Goal: Communication & Community: Ask a question

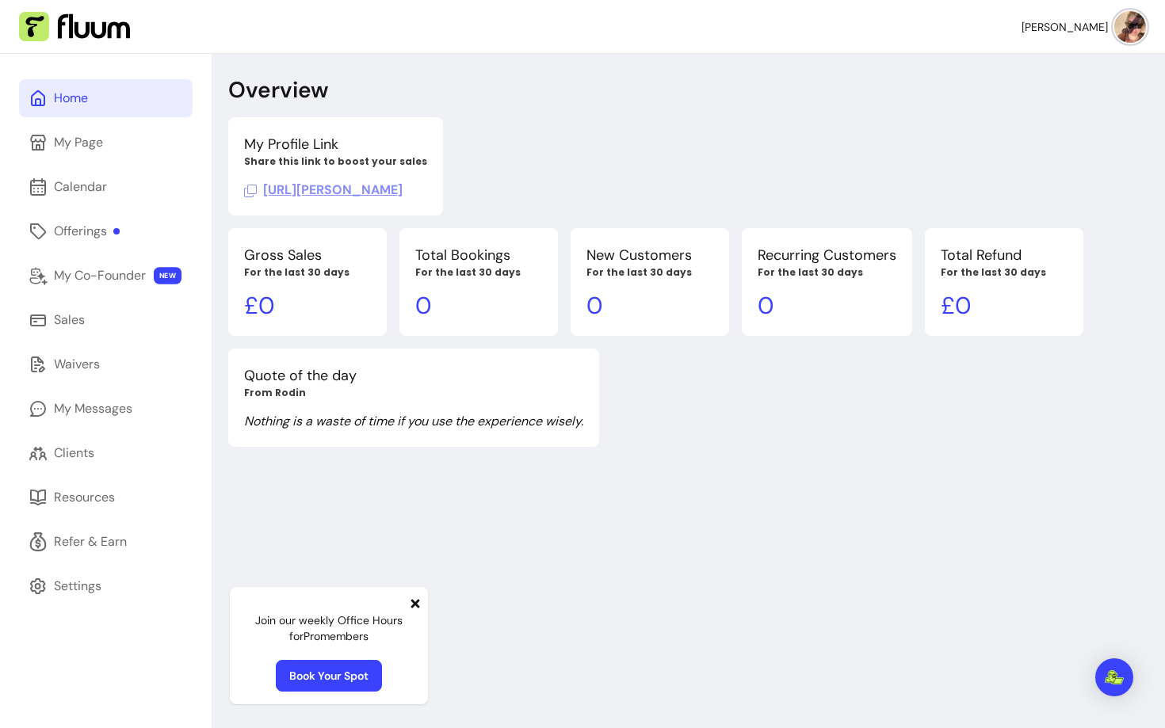
click at [418, 601] on icon at bounding box center [415, 603] width 9 height 9
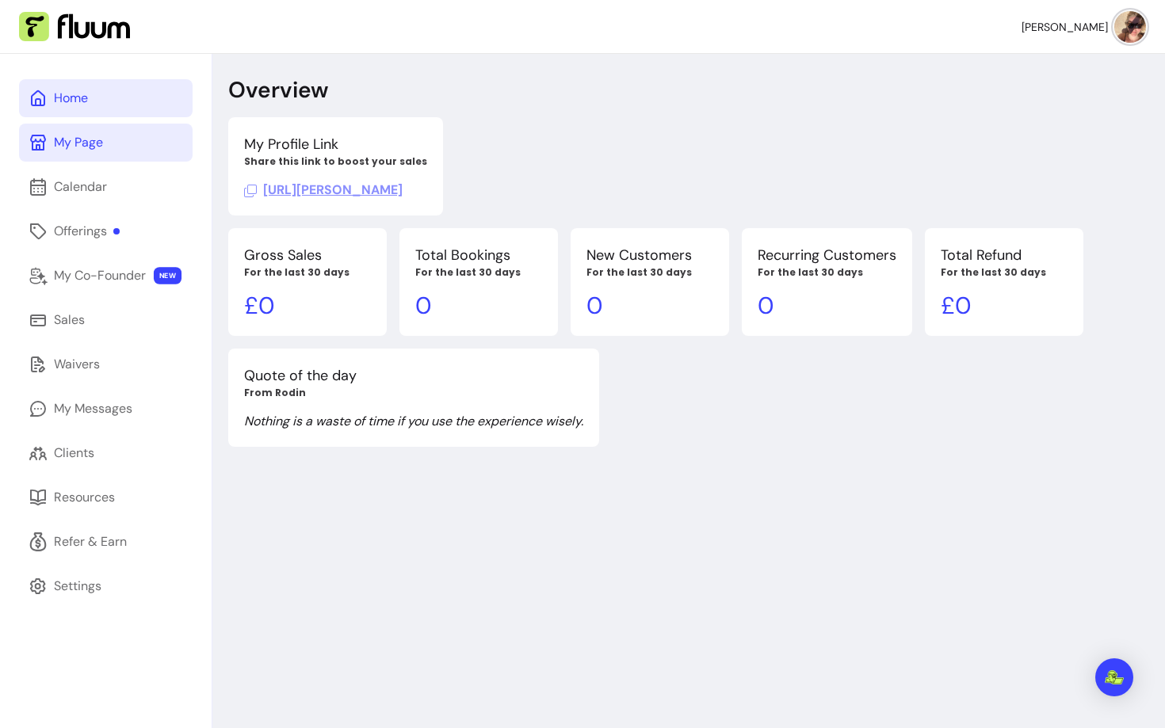
click at [102, 139] on div "My Page" at bounding box center [78, 142] width 49 height 19
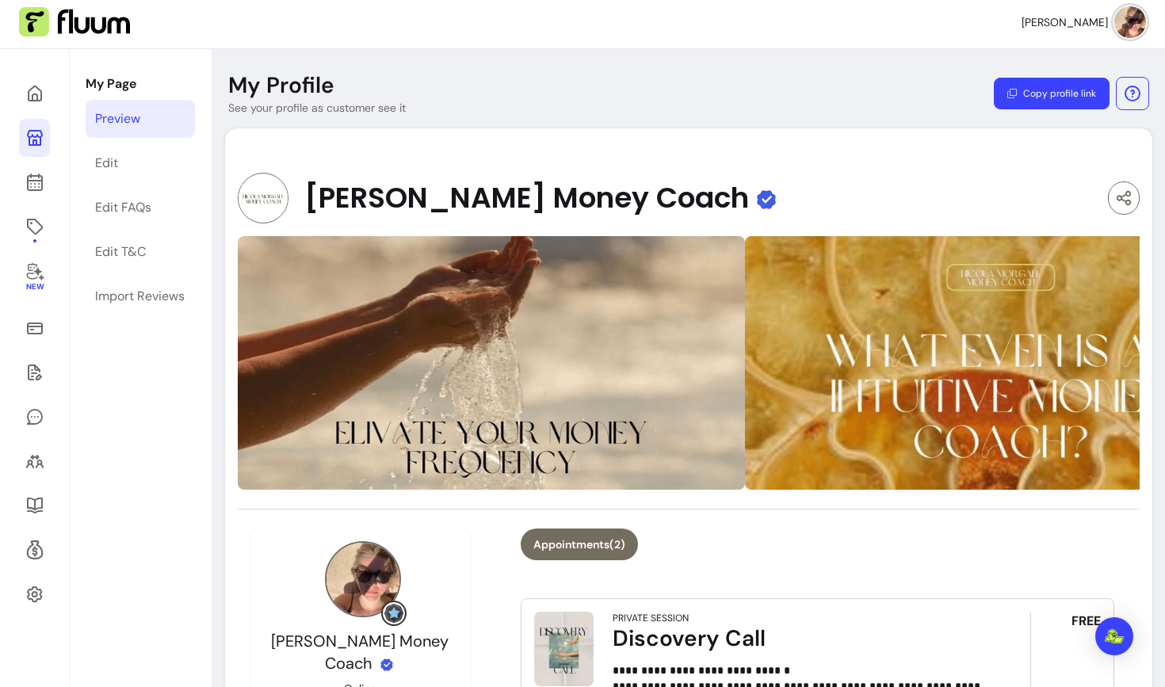
scroll to position [6, 0]
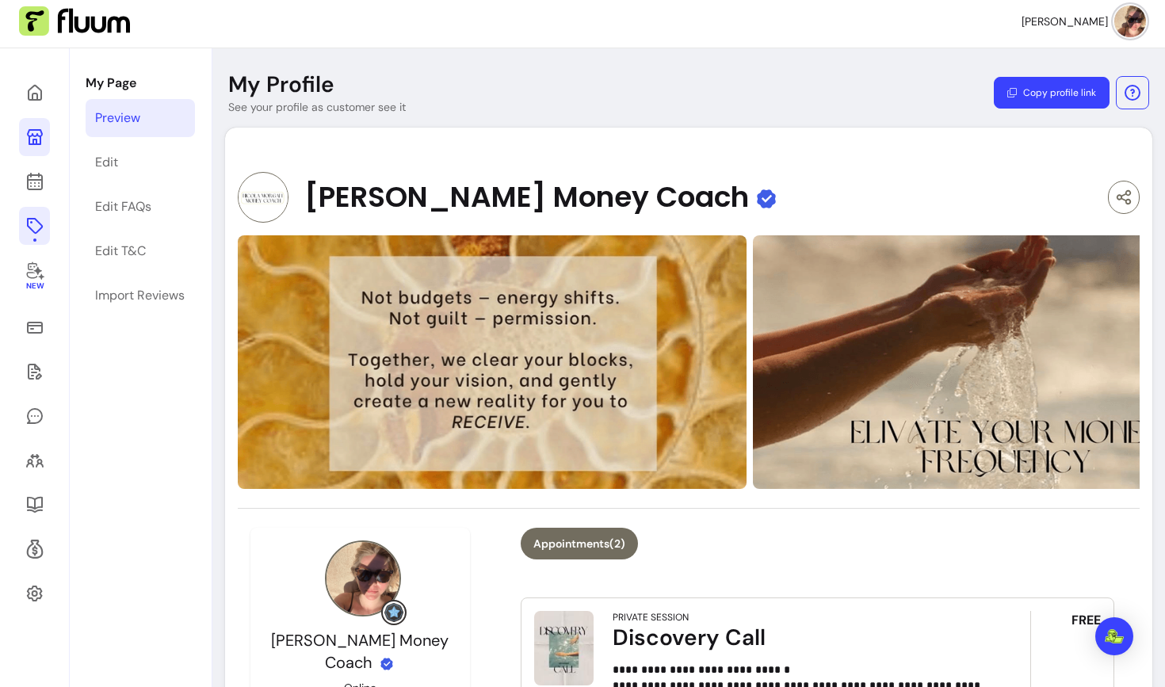
click at [35, 225] on icon at bounding box center [34, 225] width 19 height 19
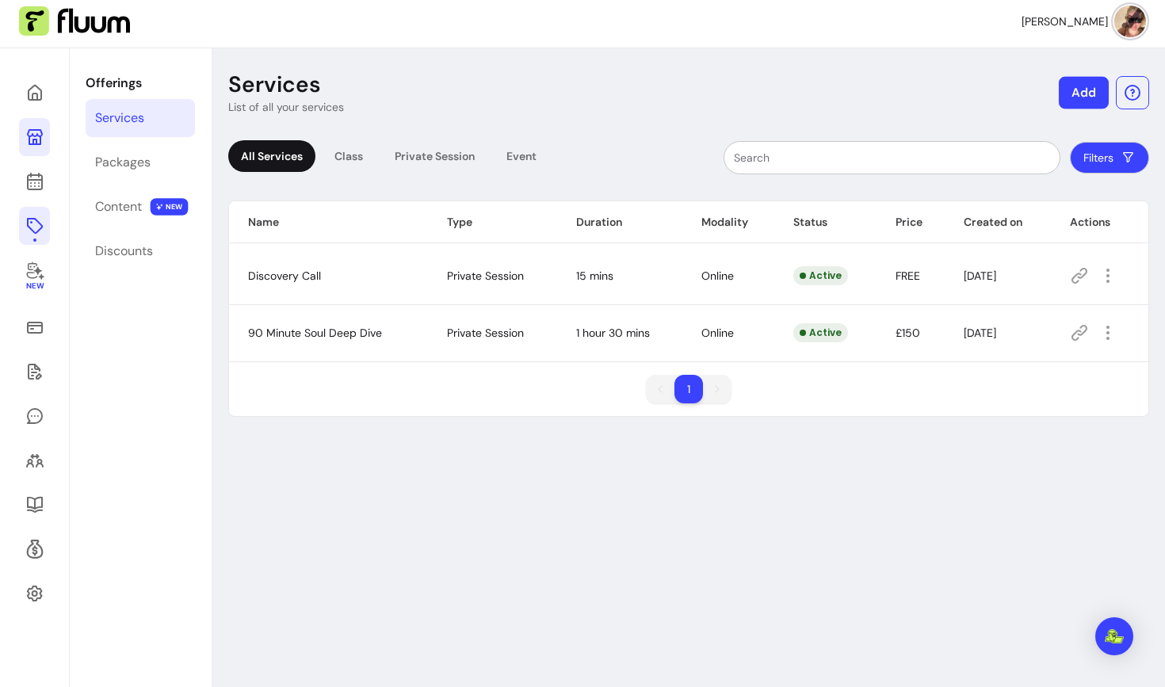
click at [1083, 93] on button "Add" at bounding box center [1084, 93] width 50 height 32
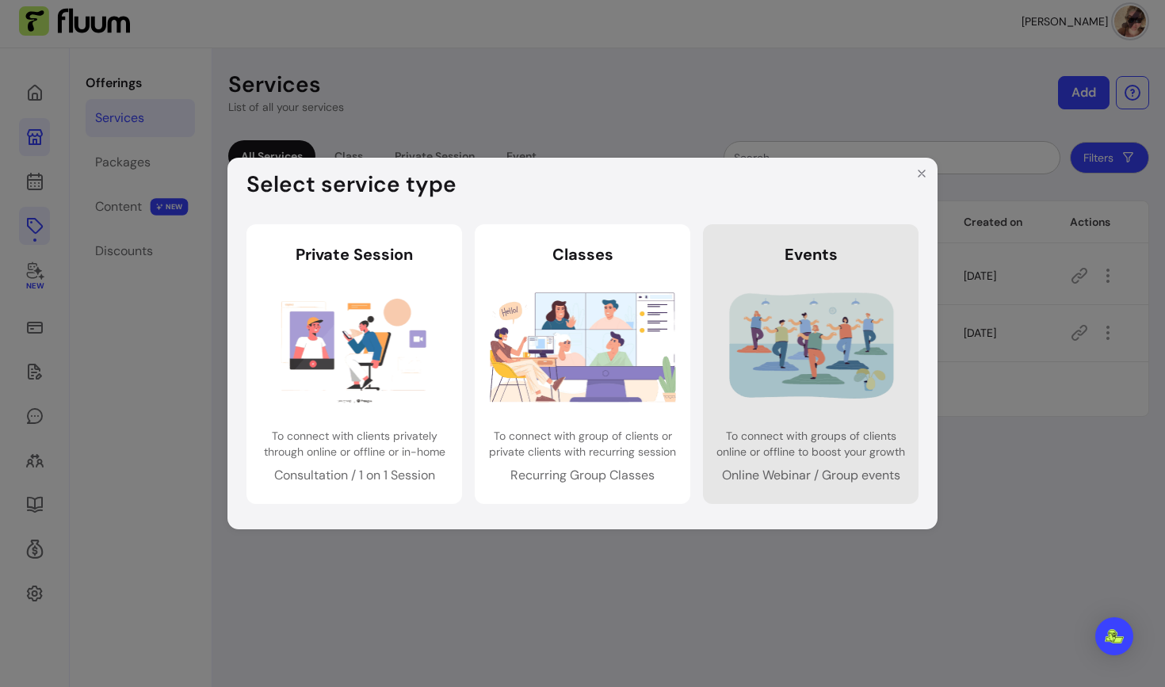
click at [762, 246] on header "Events" at bounding box center [811, 254] width 190 height 22
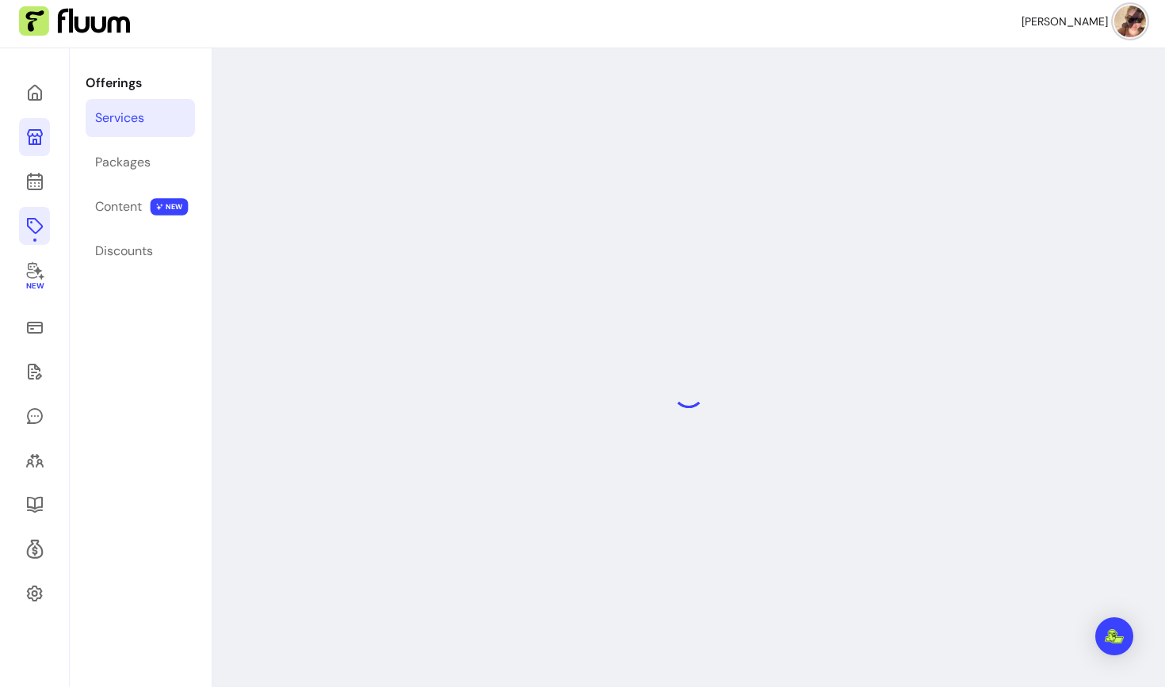
select select "***"
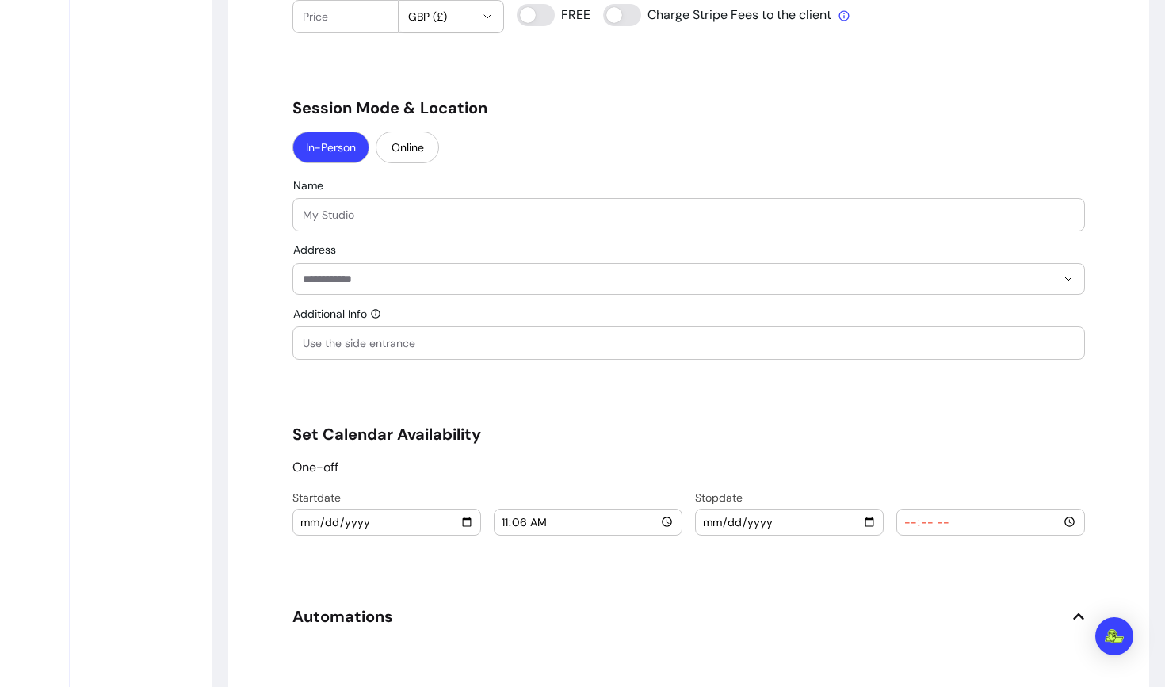
scroll to position [1383, 0]
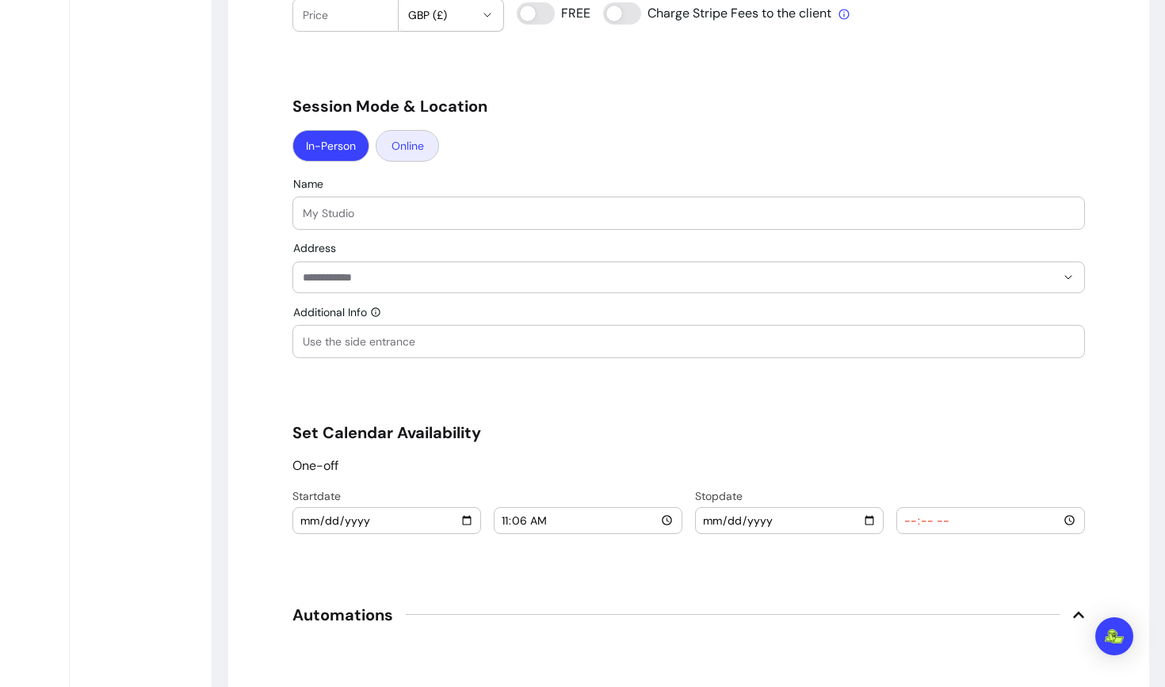
click at [405, 155] on button "Online" at bounding box center [407, 146] width 63 height 32
select select "******"
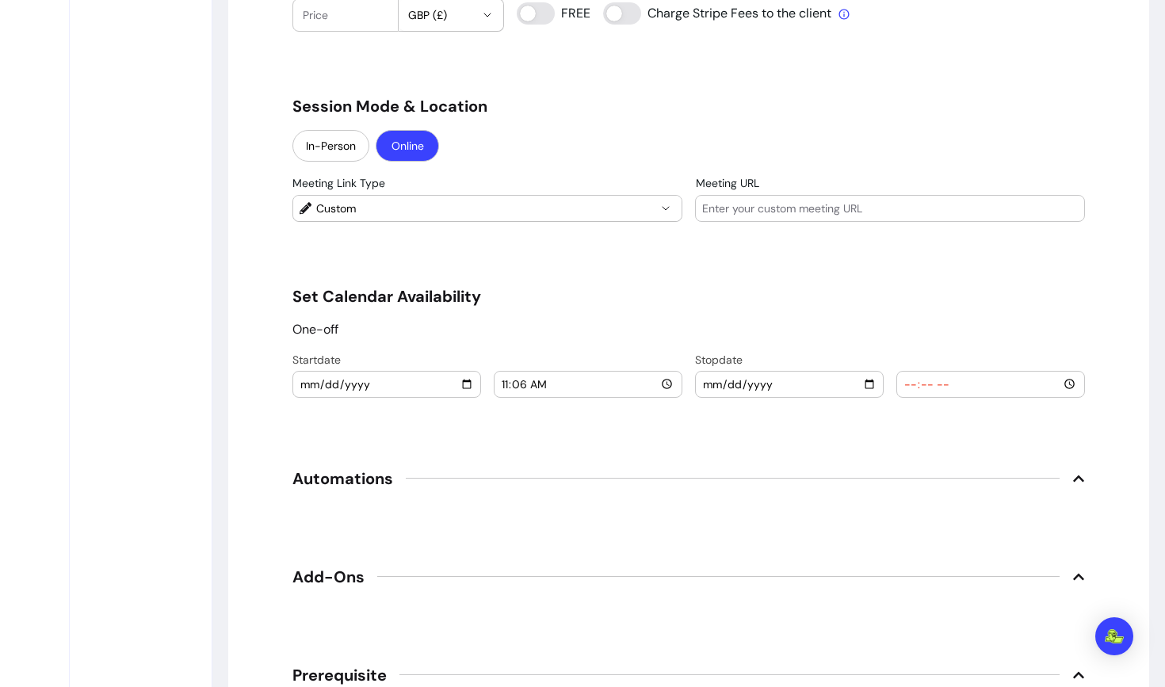
click at [342, 212] on span "Custom" at bounding box center [486, 208] width 340 height 16
click at [336, 156] on button "In-Person" at bounding box center [330, 146] width 77 height 32
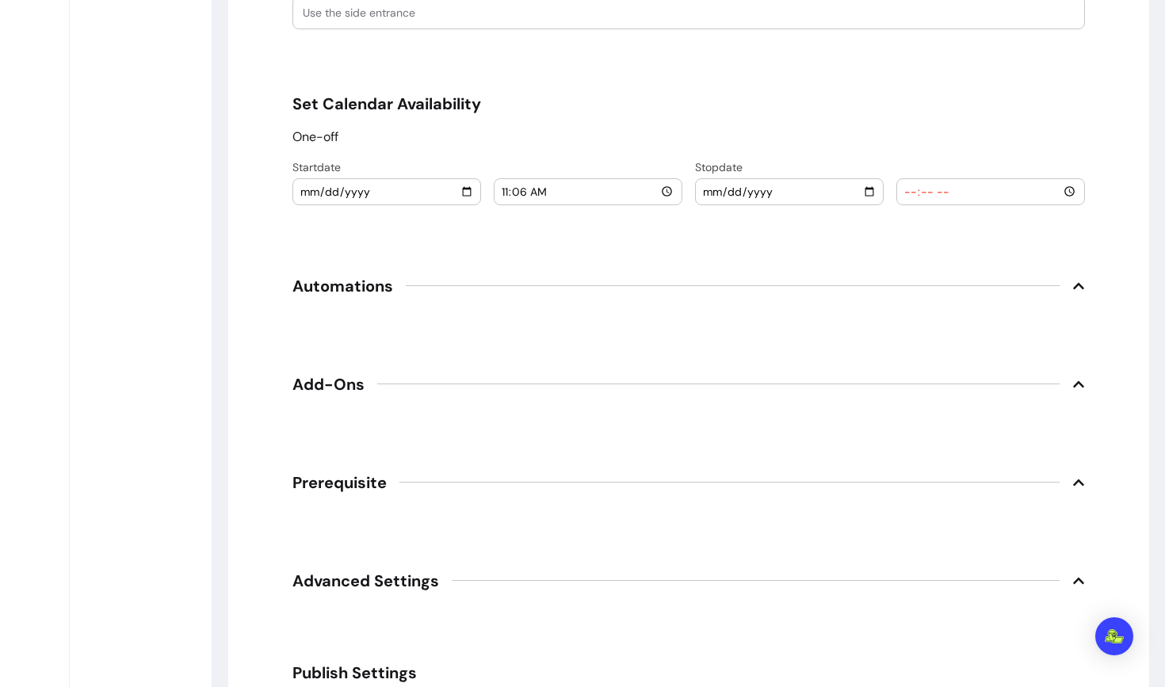
scroll to position [1719, 0]
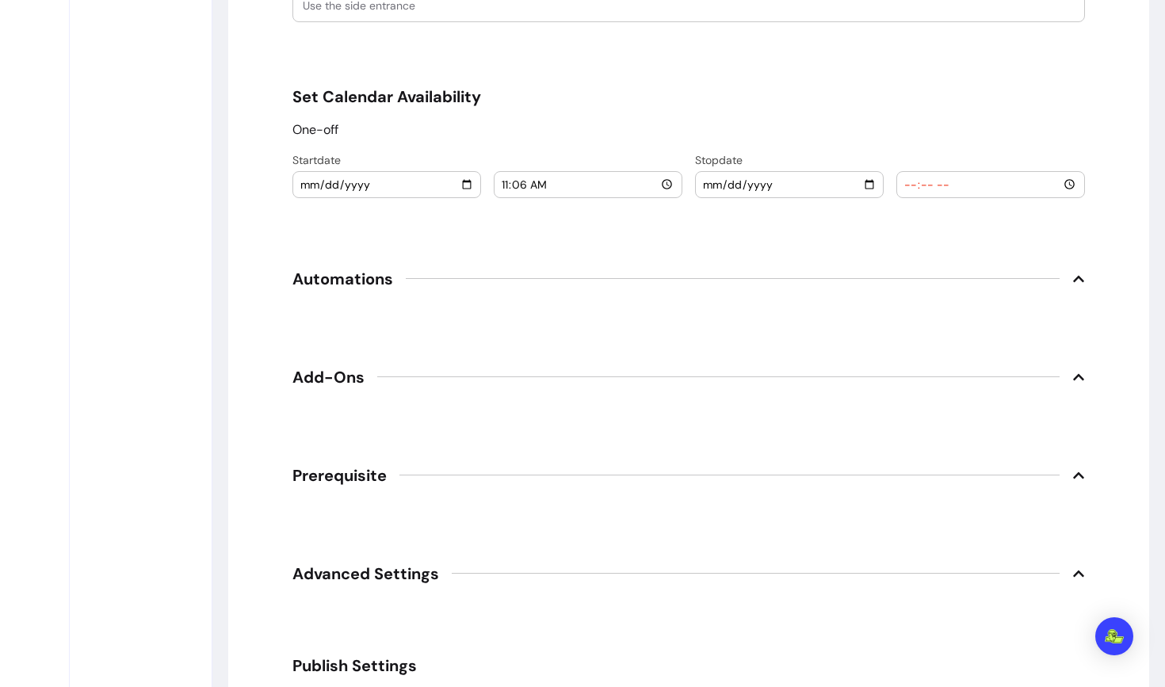
click at [368, 275] on span "Automations" at bounding box center [342, 279] width 101 height 22
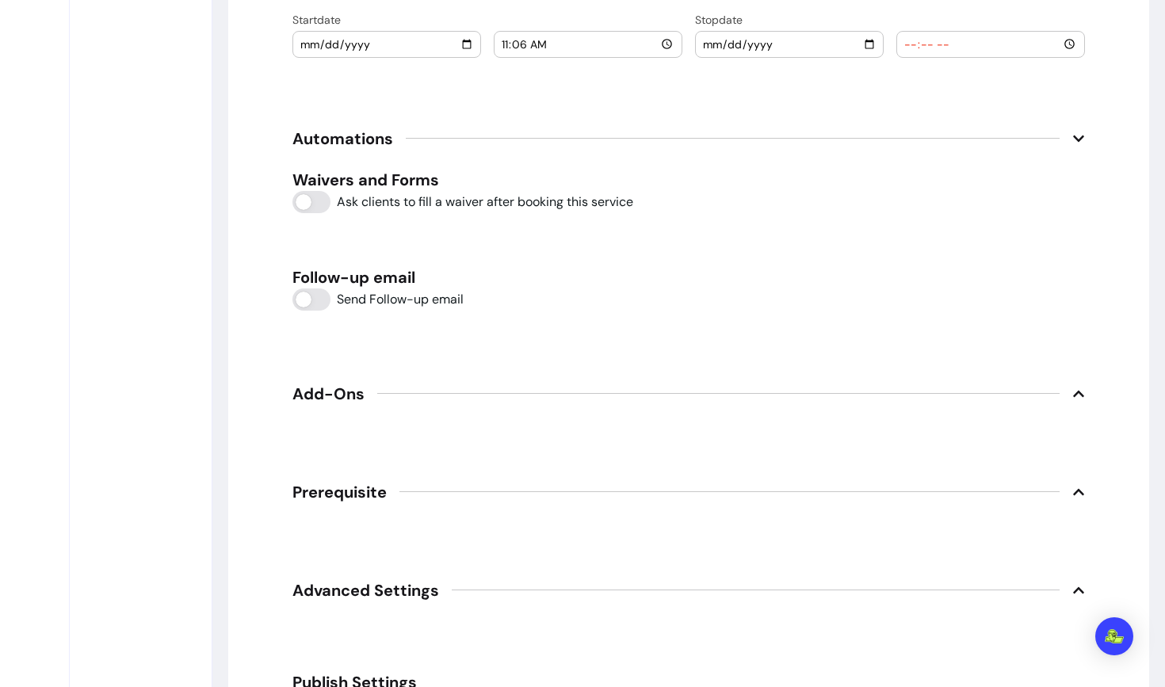
scroll to position [1860, 0]
click at [345, 384] on span "Add-Ons" at bounding box center [328, 393] width 72 height 22
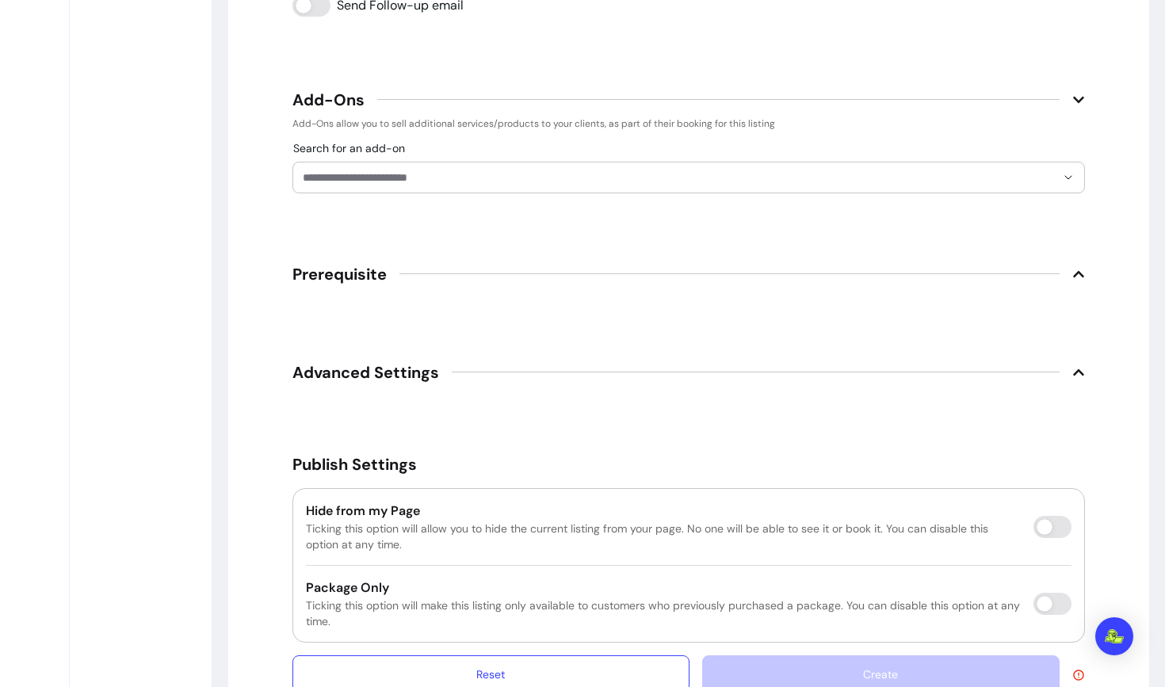
scroll to position [2200, 0]
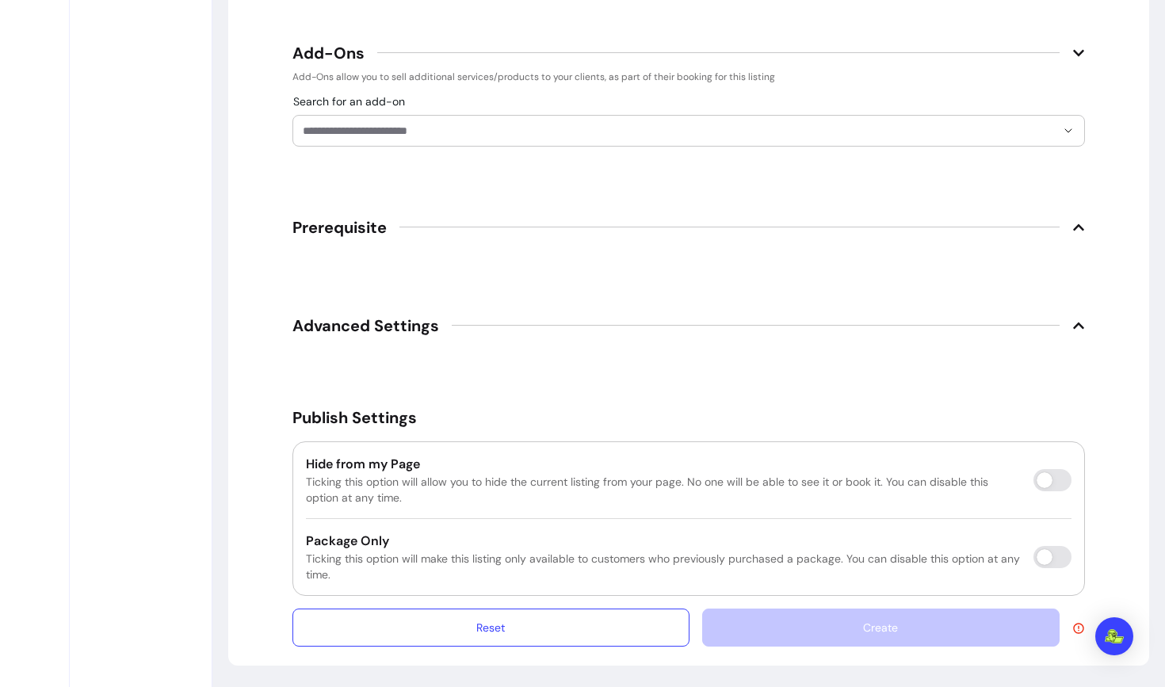
click at [334, 231] on span "Prerequisite" at bounding box center [339, 227] width 94 height 22
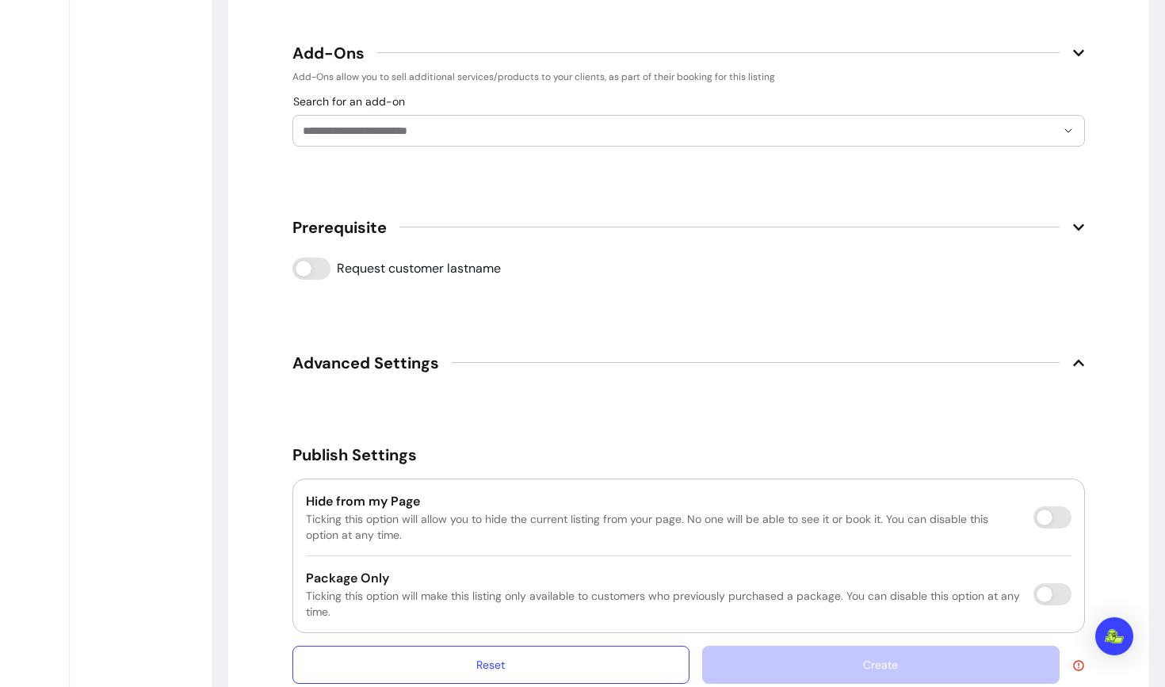
click at [334, 231] on span "Prerequisite" at bounding box center [339, 227] width 94 height 22
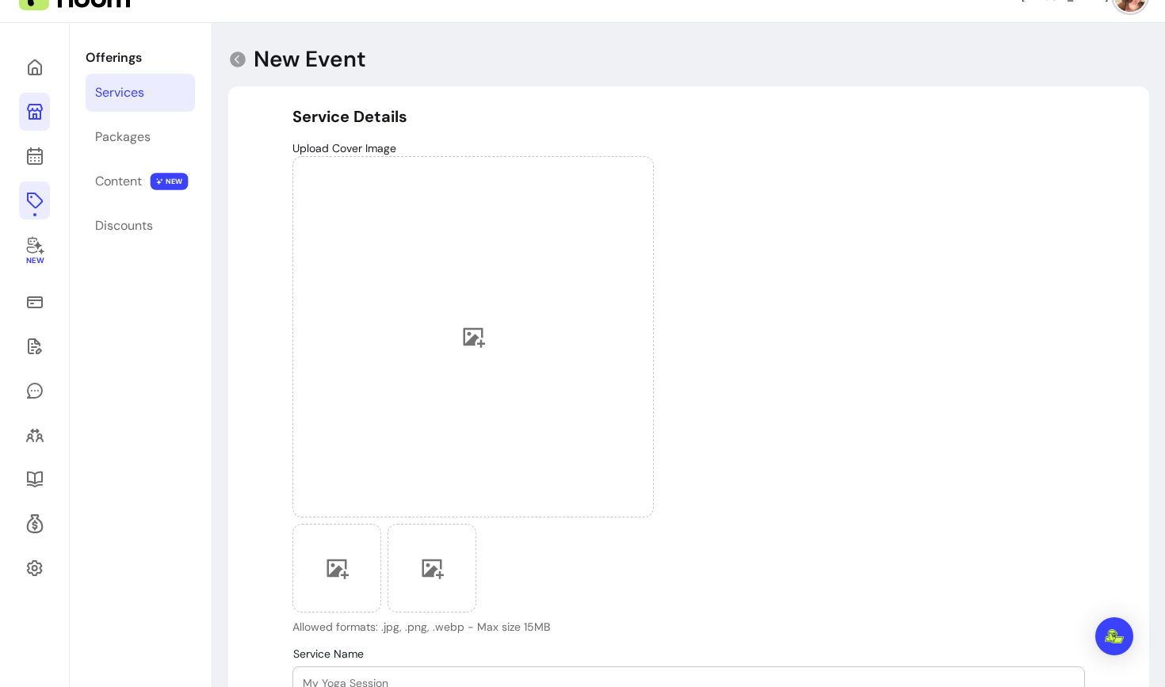
scroll to position [0, 0]
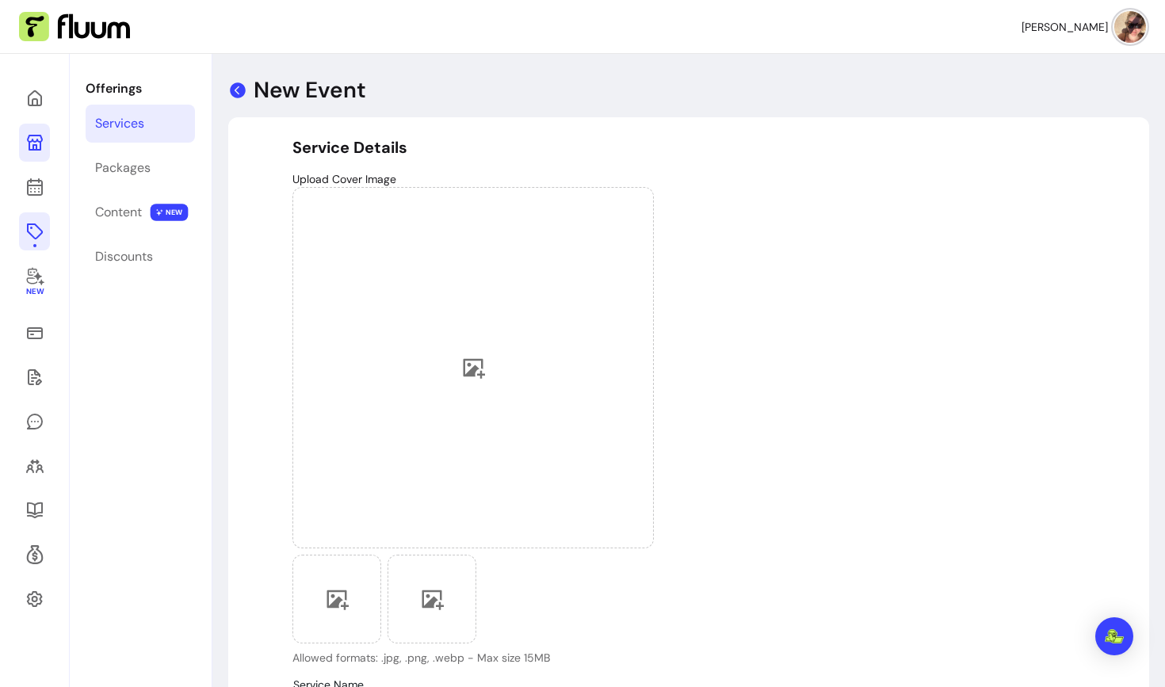
click at [237, 87] on icon at bounding box center [237, 90] width 19 height 19
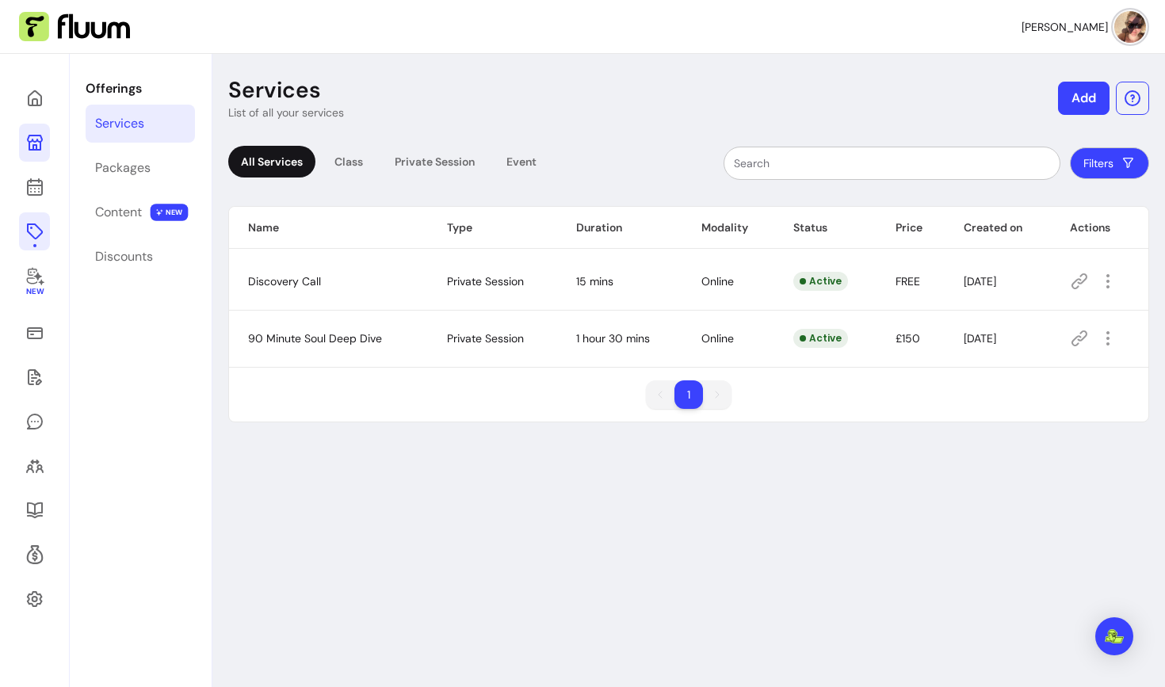
click at [1076, 279] on icon at bounding box center [1079, 281] width 19 height 19
click at [136, 166] on div "Packages" at bounding box center [122, 167] width 55 height 19
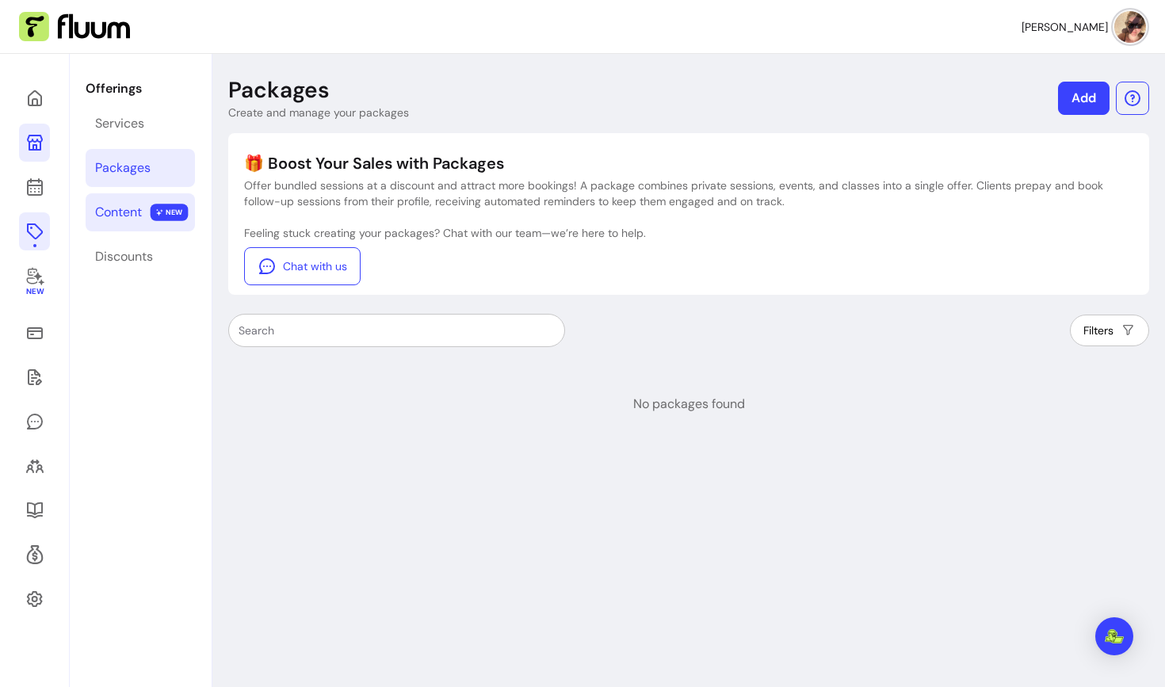
click at [131, 207] on div "Content" at bounding box center [118, 212] width 47 height 19
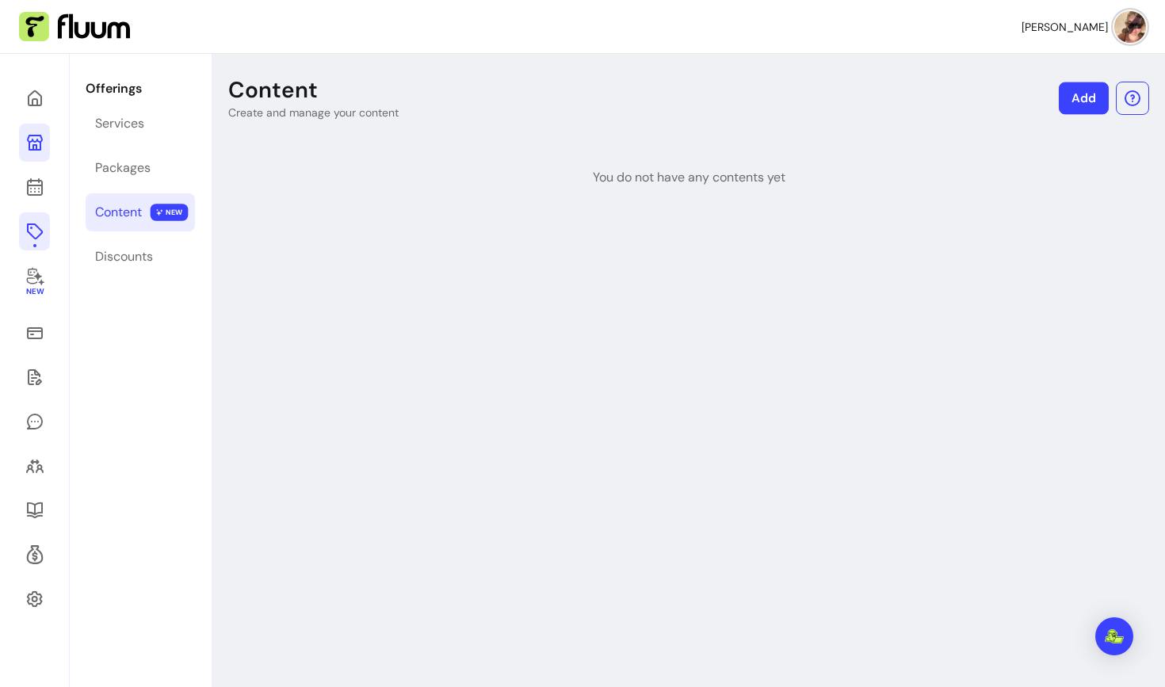
click at [1071, 93] on link "Add" at bounding box center [1084, 98] width 50 height 32
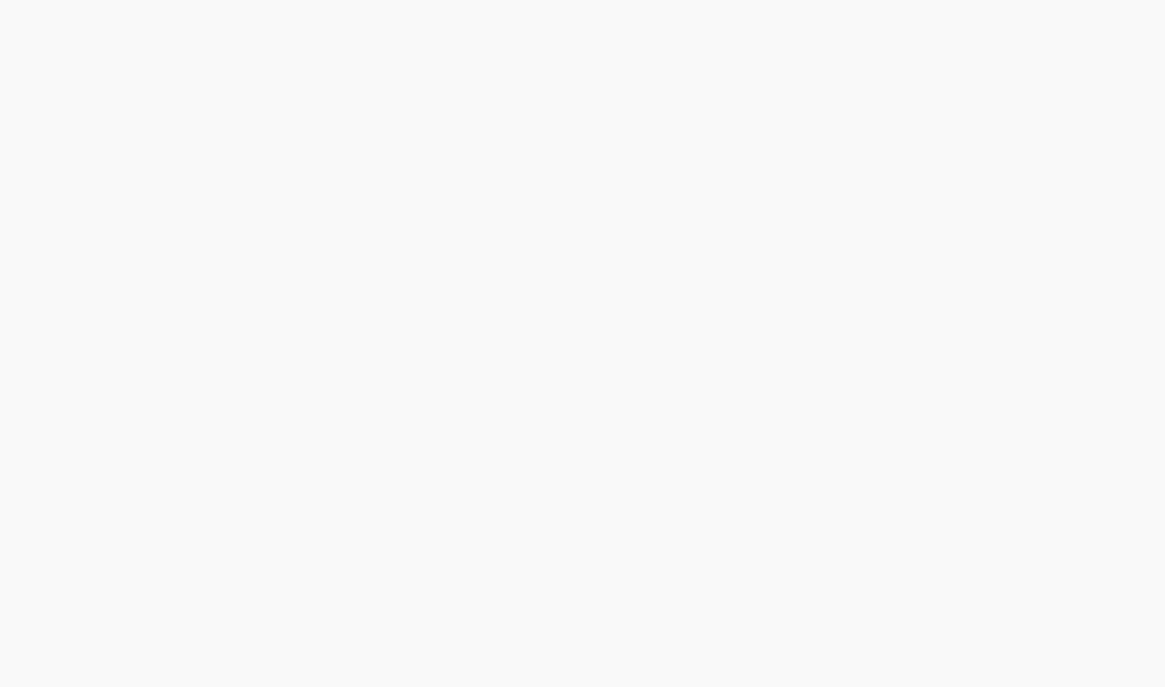
select select "***"
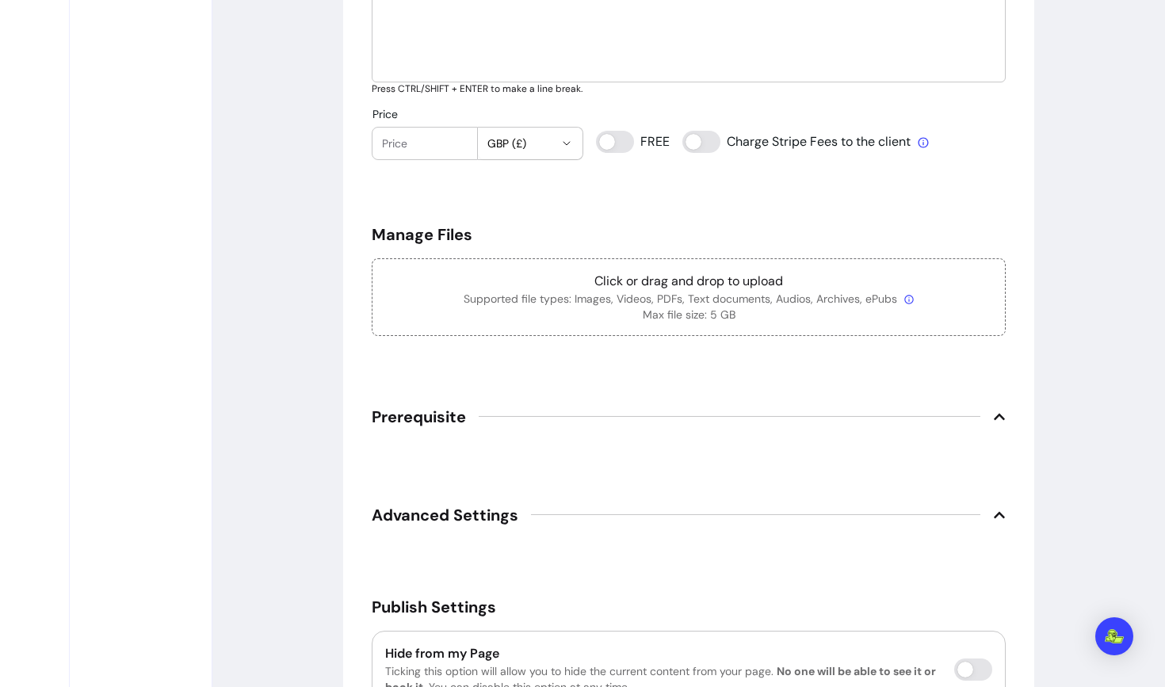
scroll to position [725, 0]
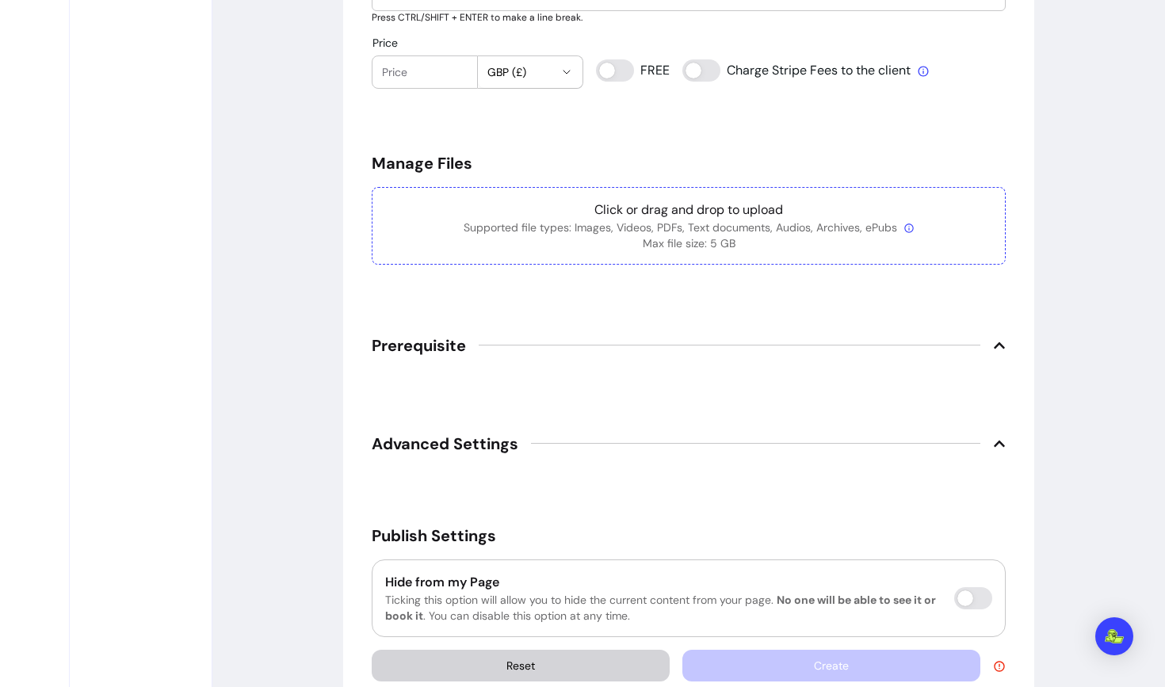
click at [656, 211] on p "Click or drag and drop to upload" at bounding box center [688, 209] width 607 height 19
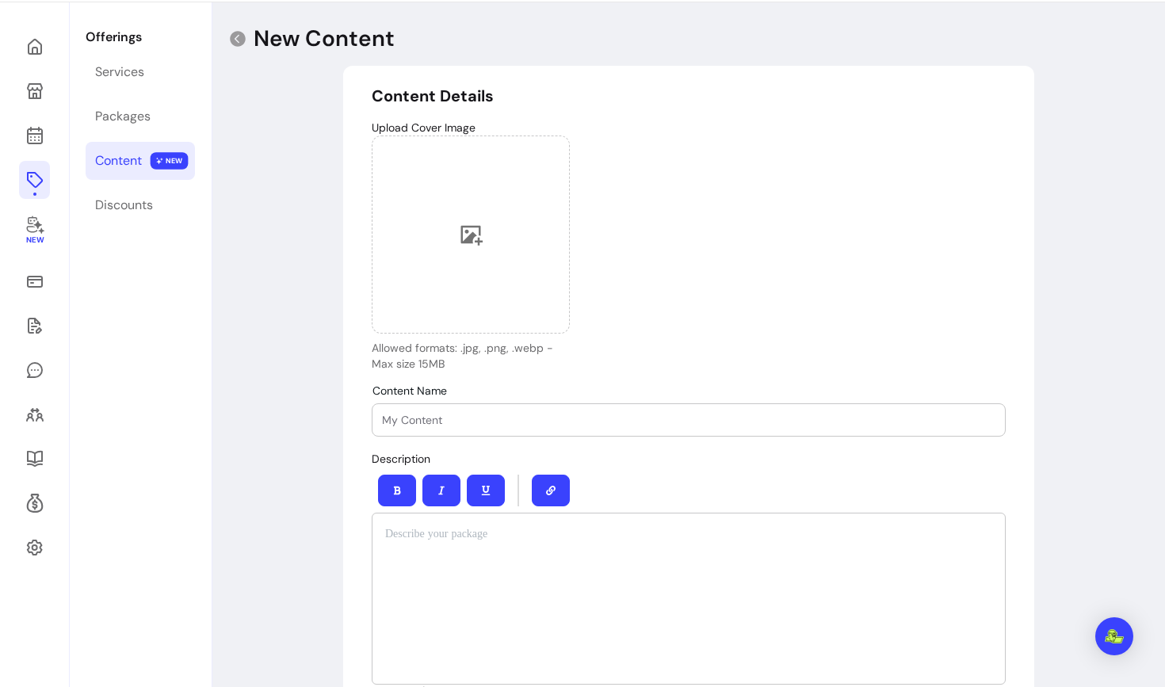
scroll to position [0, 0]
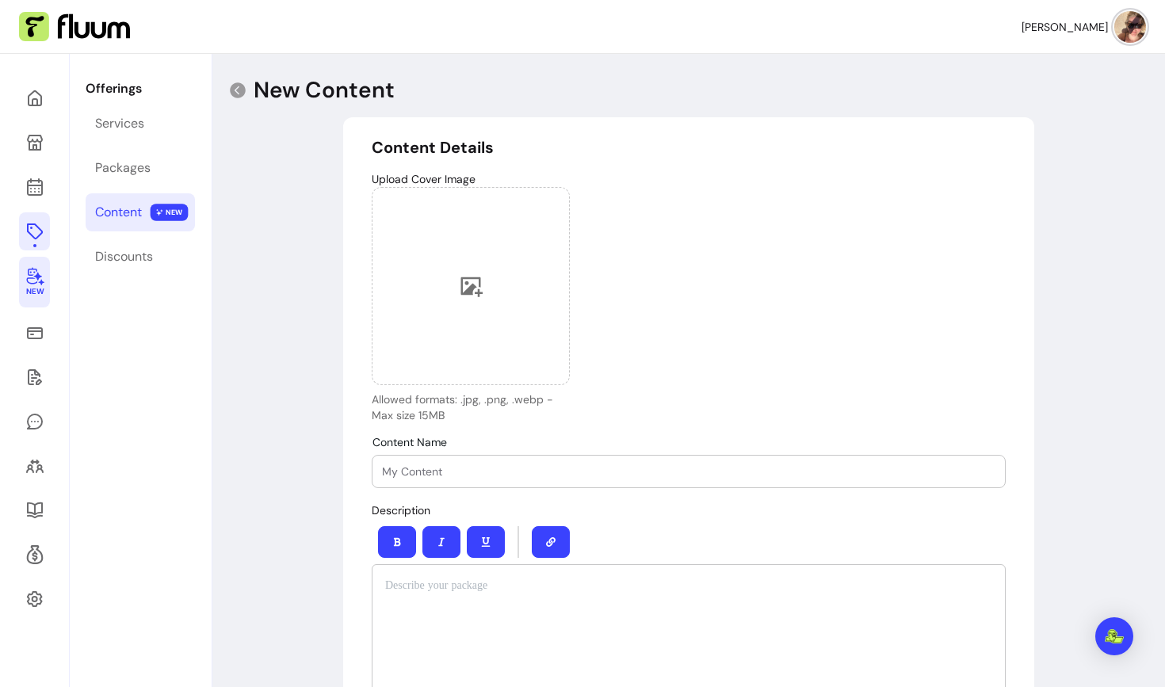
click at [32, 273] on icon at bounding box center [34, 275] width 19 height 19
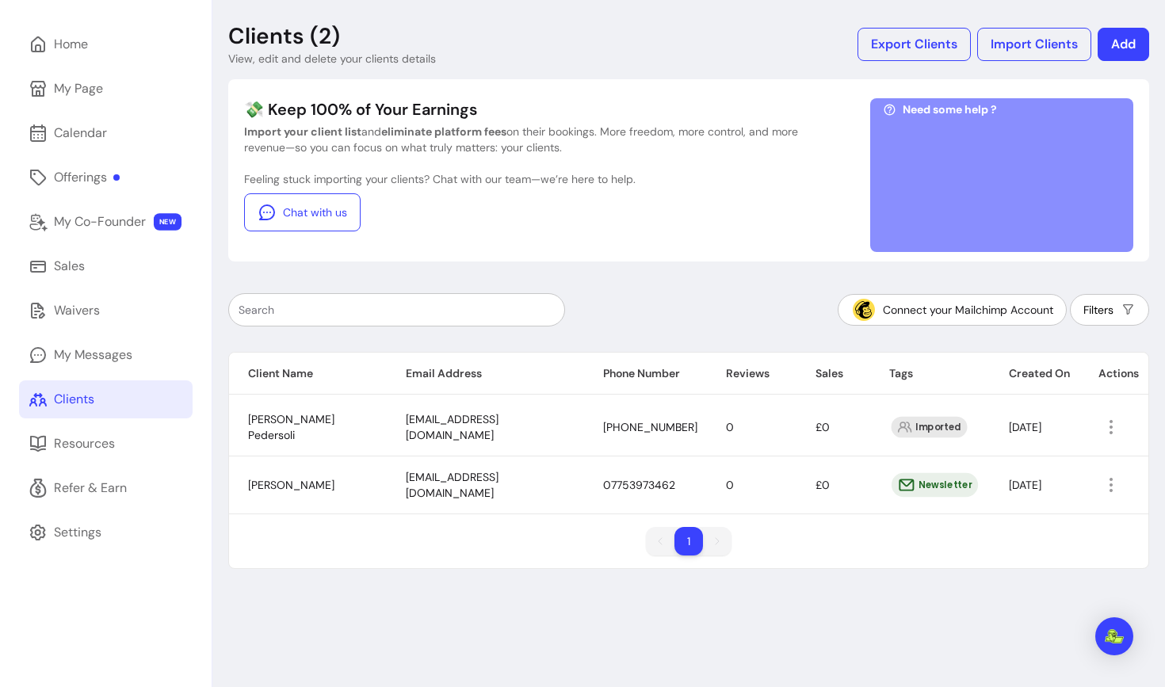
scroll to position [53, 0]
click at [1109, 498] on td at bounding box center [1113, 486] width 69 height 58
click at [1040, 518] on span "Amend" at bounding box center [1049, 521] width 116 height 16
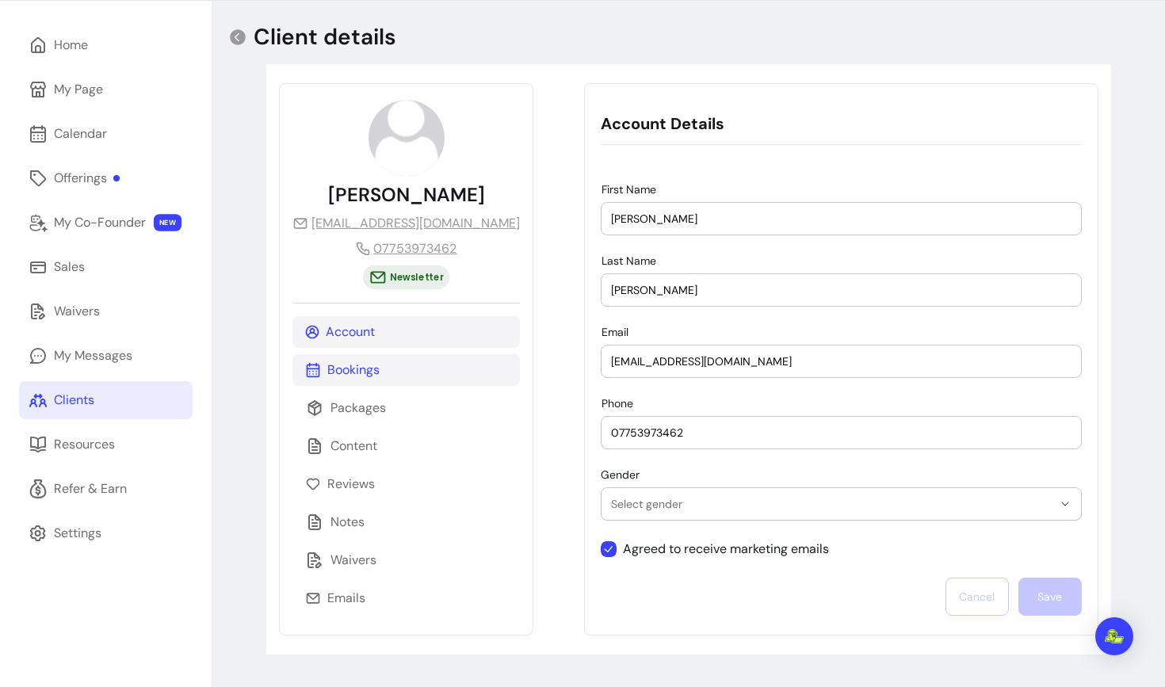
click at [367, 371] on p "Bookings" at bounding box center [353, 370] width 52 height 19
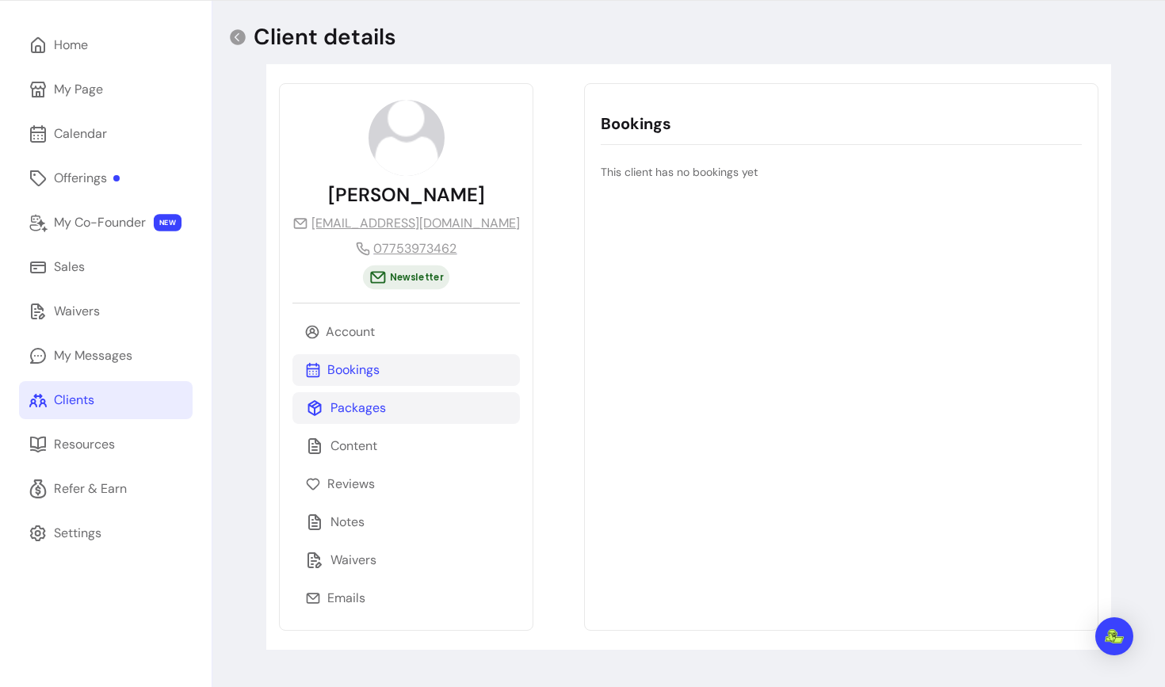
click at [366, 400] on p "Packages" at bounding box center [357, 408] width 55 height 19
click at [368, 440] on p "Content" at bounding box center [353, 446] width 47 height 19
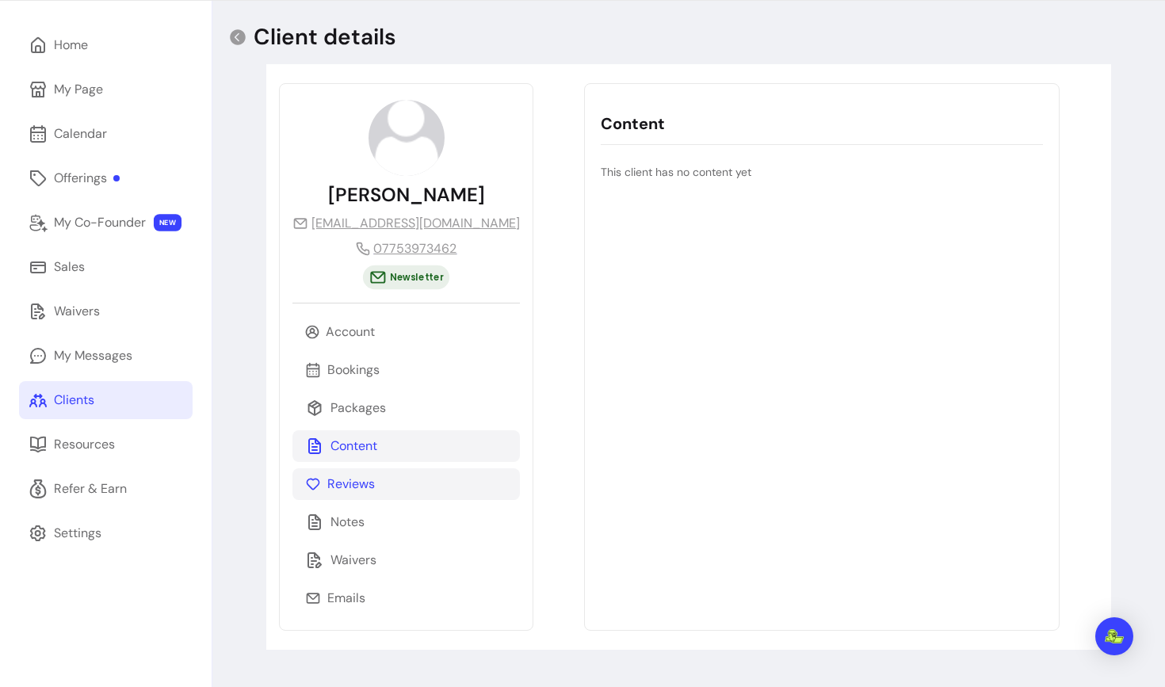
click at [365, 475] on p "Reviews" at bounding box center [351, 484] width 48 height 19
click at [364, 594] on p "Emails" at bounding box center [346, 598] width 38 height 19
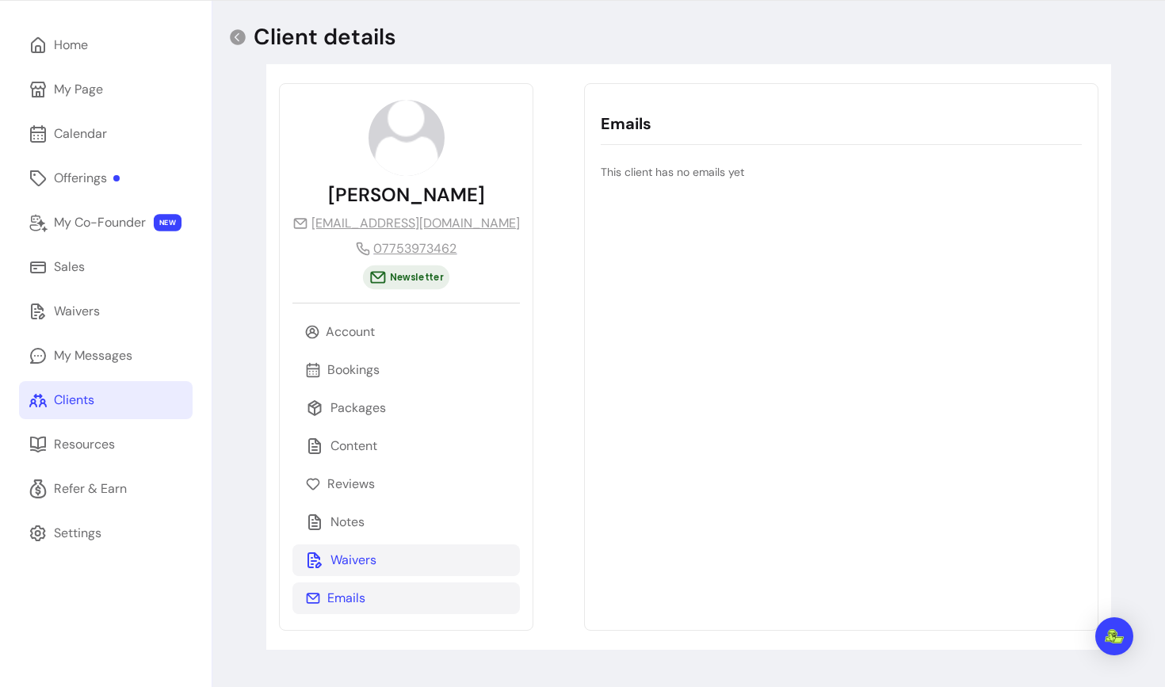
click at [360, 545] on div "Waivers" at bounding box center [405, 560] width 227 height 32
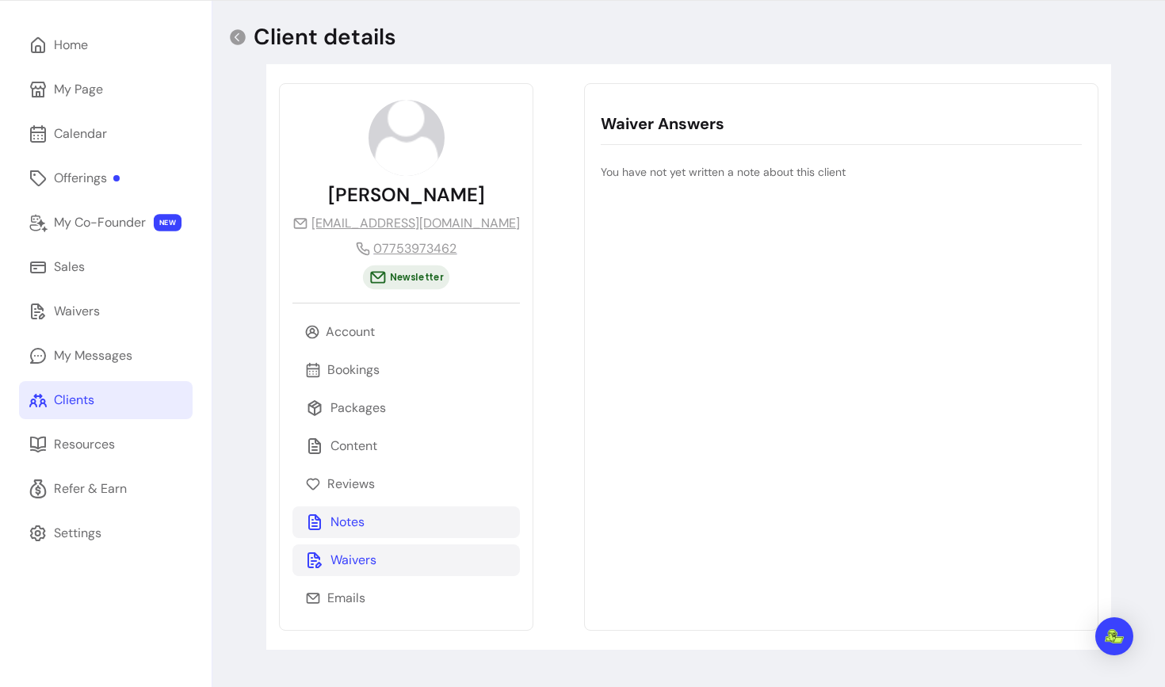
click at [350, 515] on p "Notes" at bounding box center [347, 522] width 34 height 19
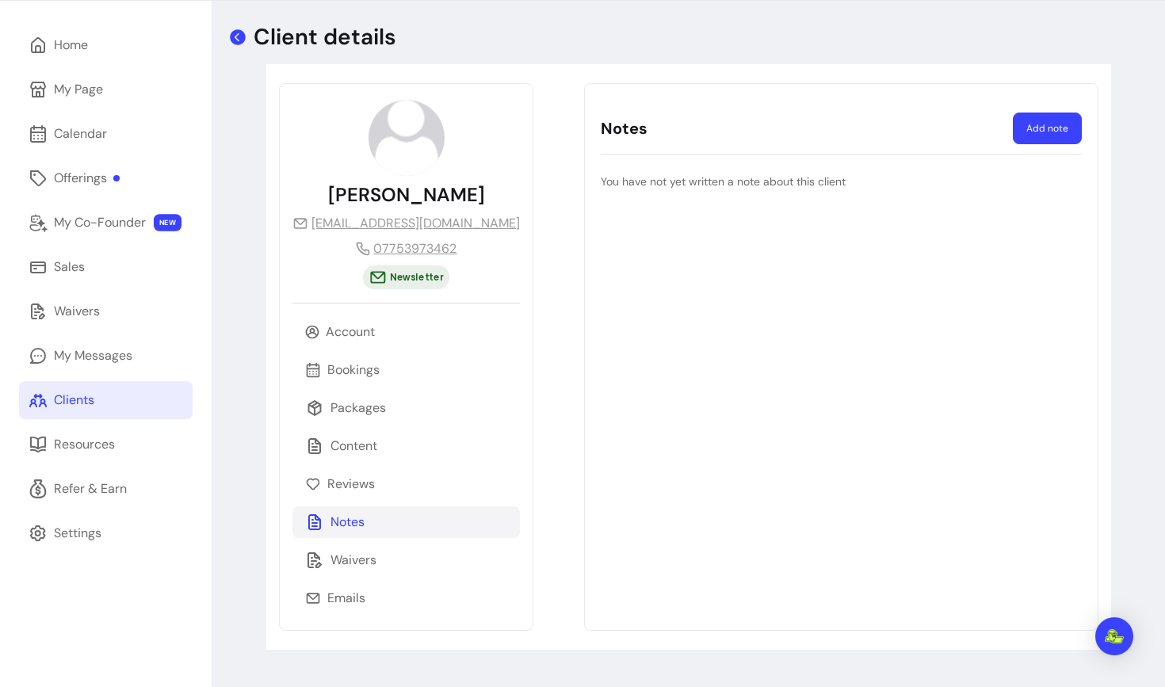
click at [240, 40] on icon at bounding box center [238, 37] width 16 height 16
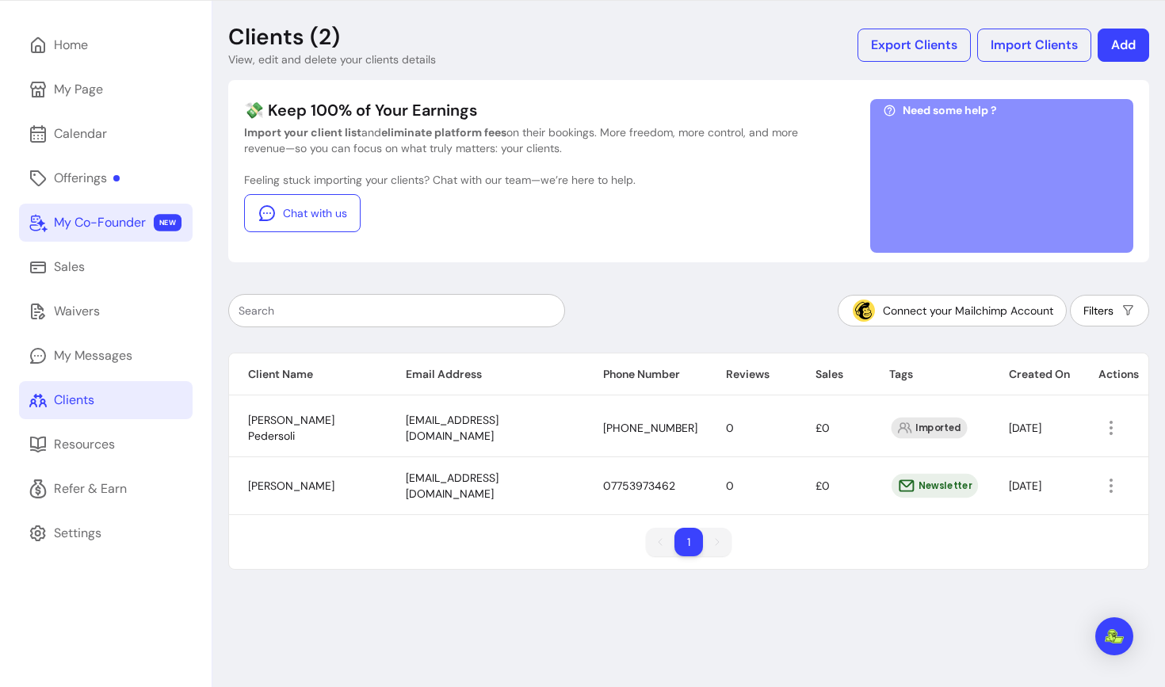
click at [133, 235] on link "My Co-Founder NEW" at bounding box center [106, 223] width 174 height 38
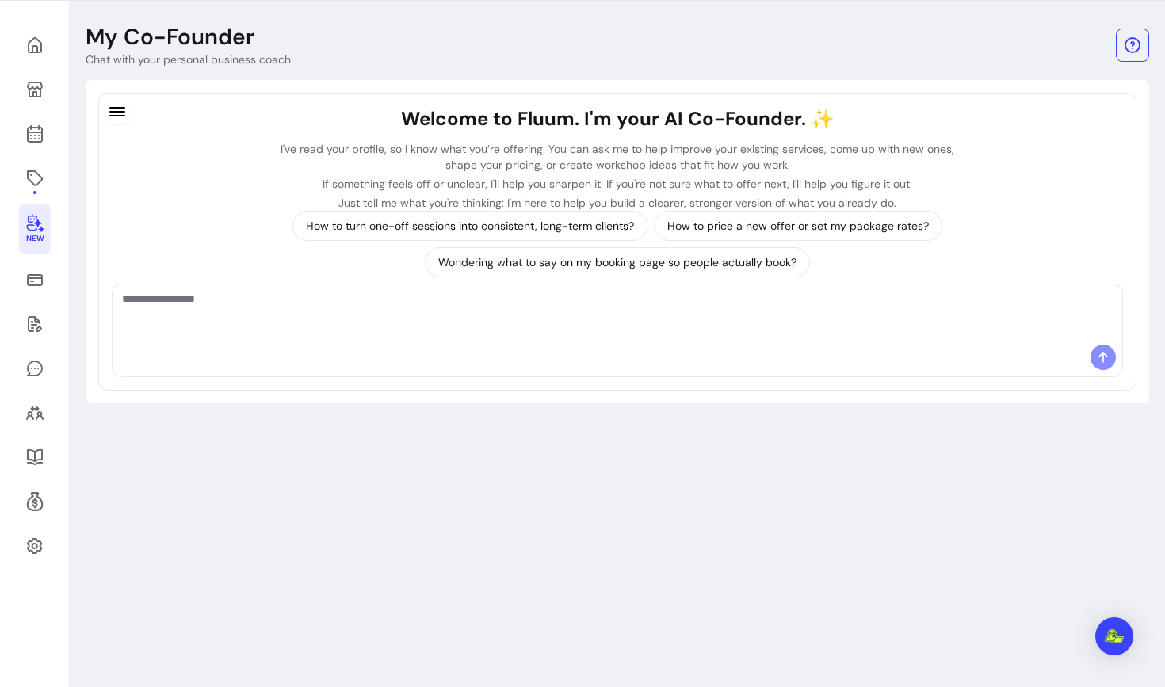
click at [203, 355] on div at bounding box center [618, 361] width 1010 height 32
click at [223, 323] on textarea "Ask me anything..." at bounding box center [617, 315] width 990 height 48
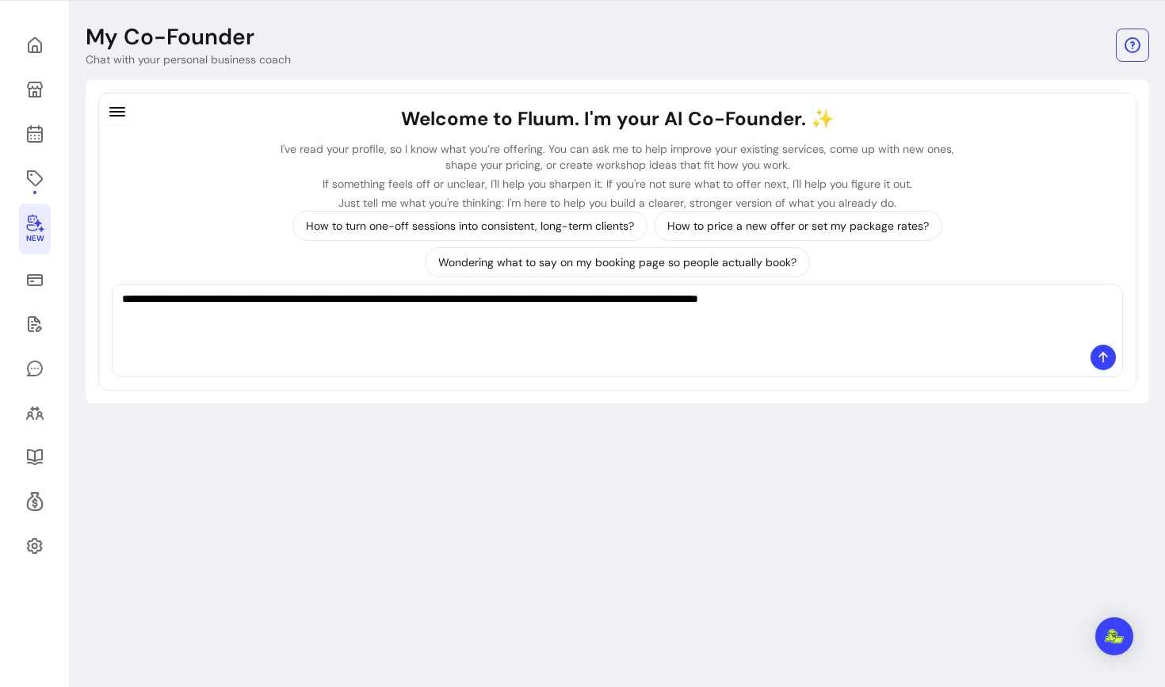
type textarea "**********"
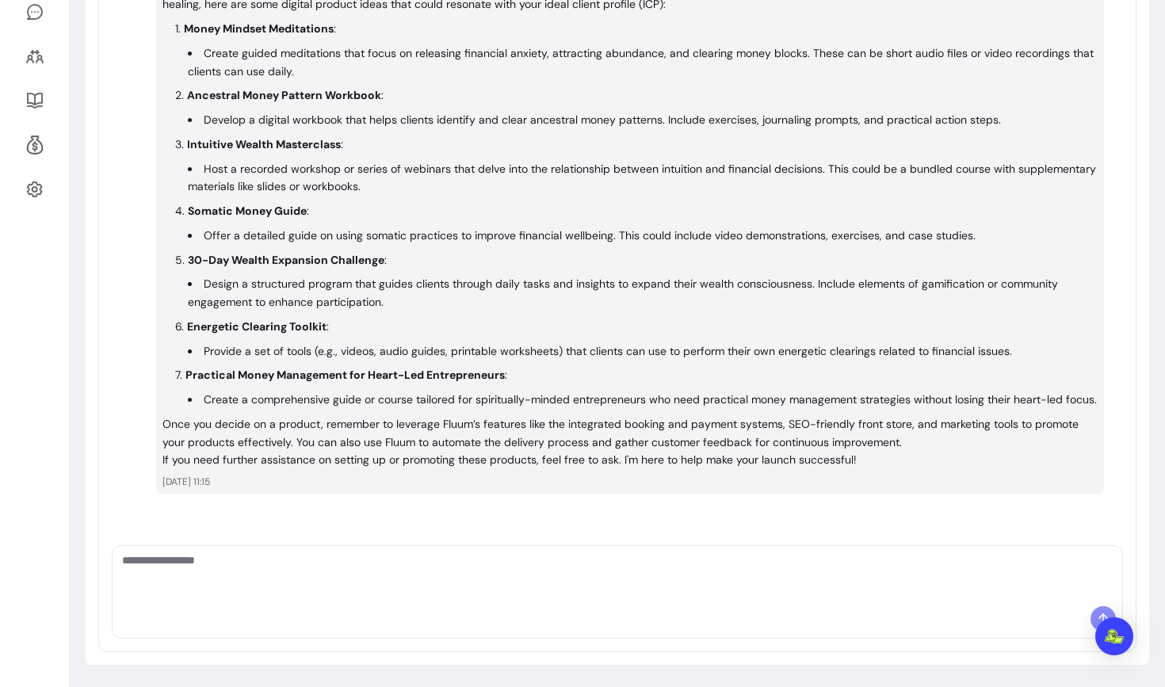
scroll to position [408, 0]
click at [183, 567] on textarea "Ask me anything..." at bounding box center [617, 578] width 990 height 48
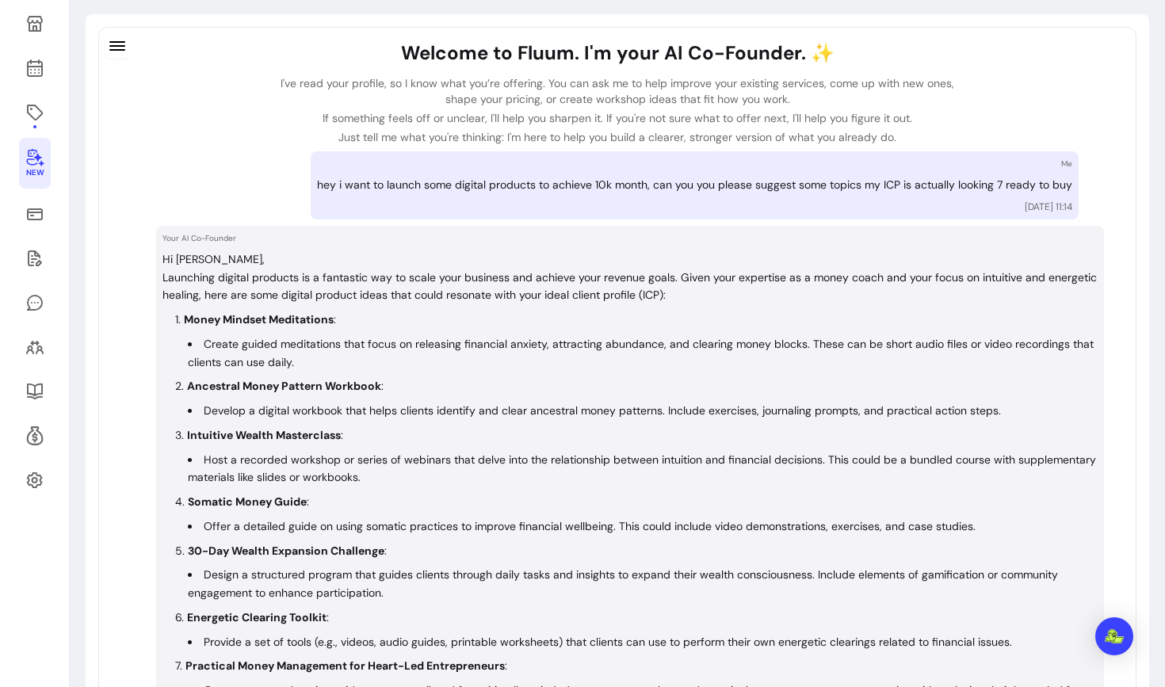
scroll to position [0, 0]
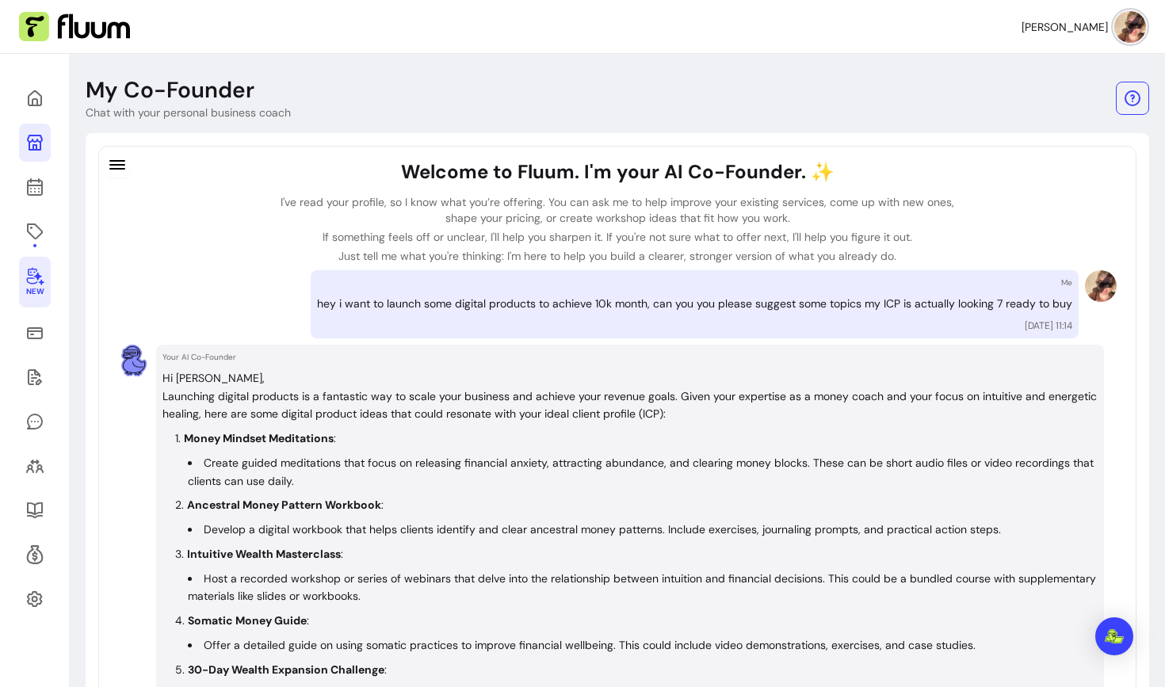
click at [41, 139] on icon at bounding box center [35, 143] width 16 height 16
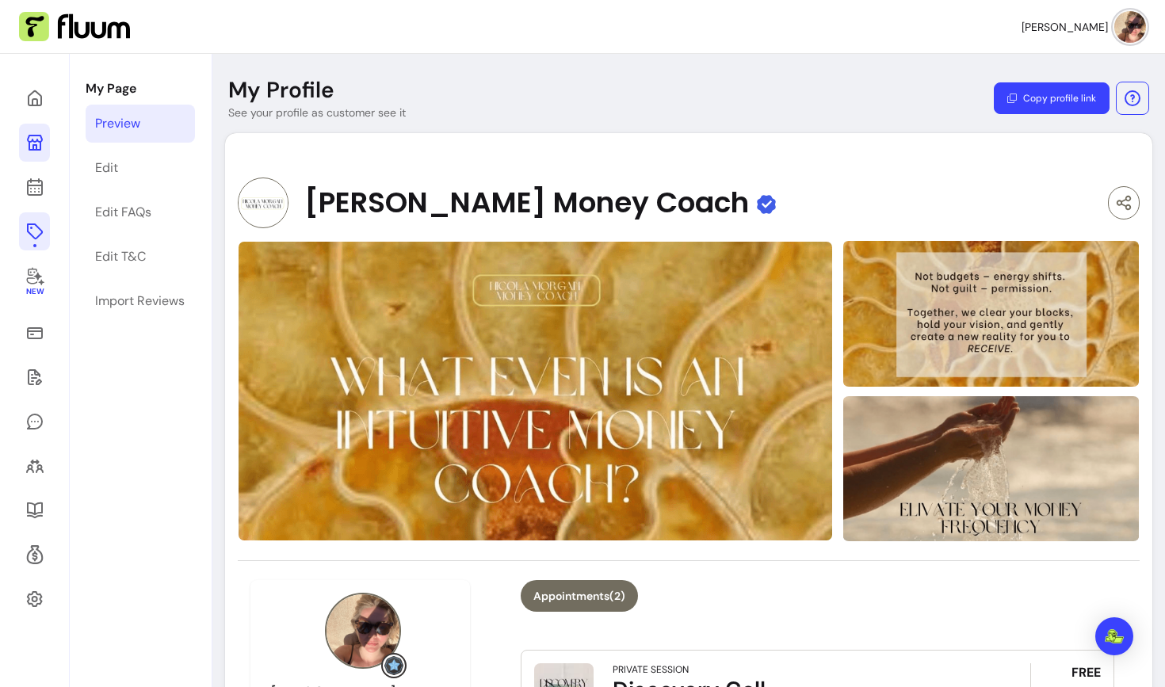
click at [43, 235] on icon at bounding box center [34, 231] width 19 height 19
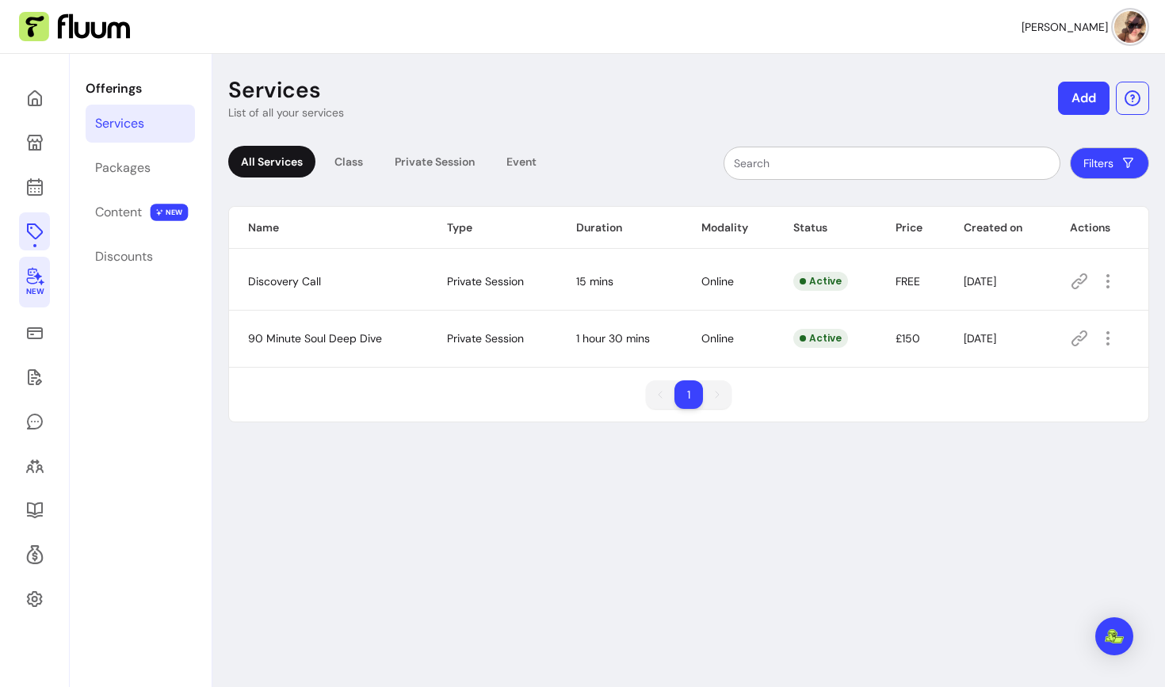
click at [40, 276] on icon at bounding box center [34, 277] width 17 height 18
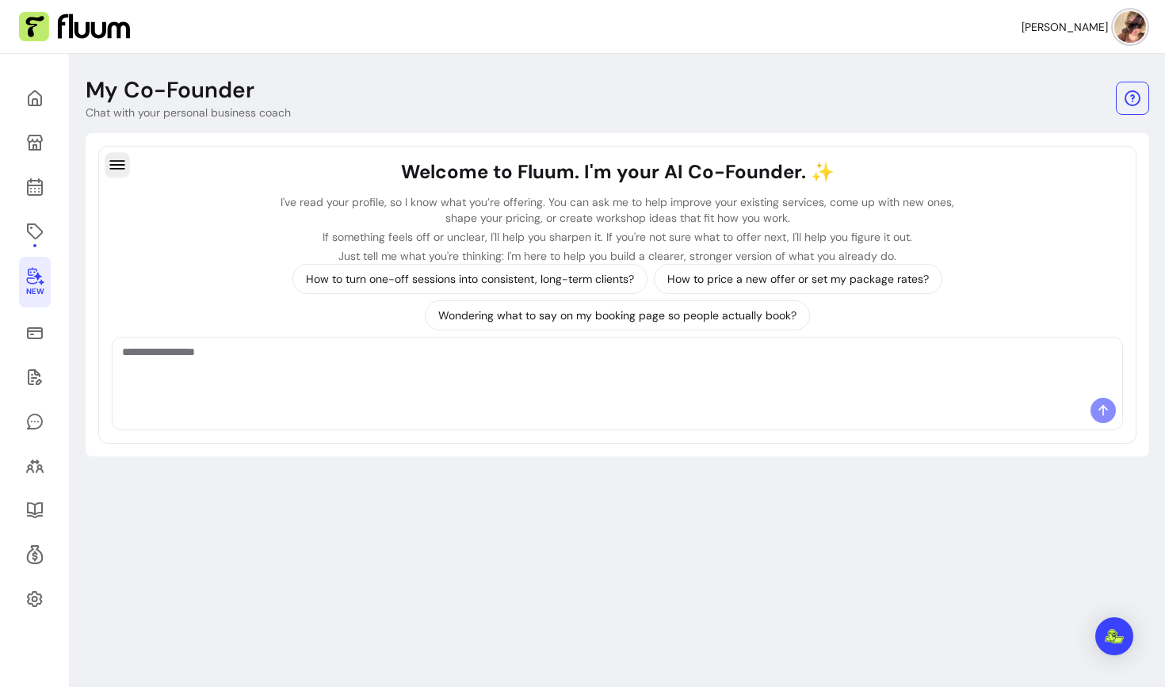
click at [126, 160] on button "button" at bounding box center [117, 164] width 25 height 25
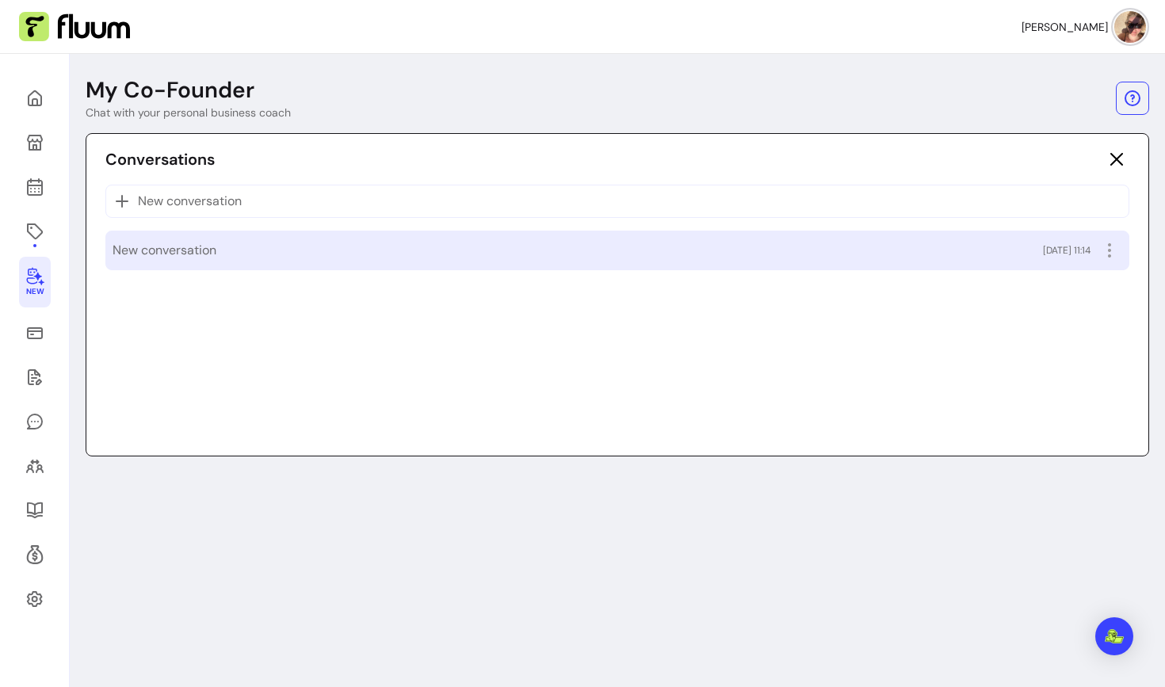
click at [178, 245] on span "New conversation" at bounding box center [165, 250] width 104 height 19
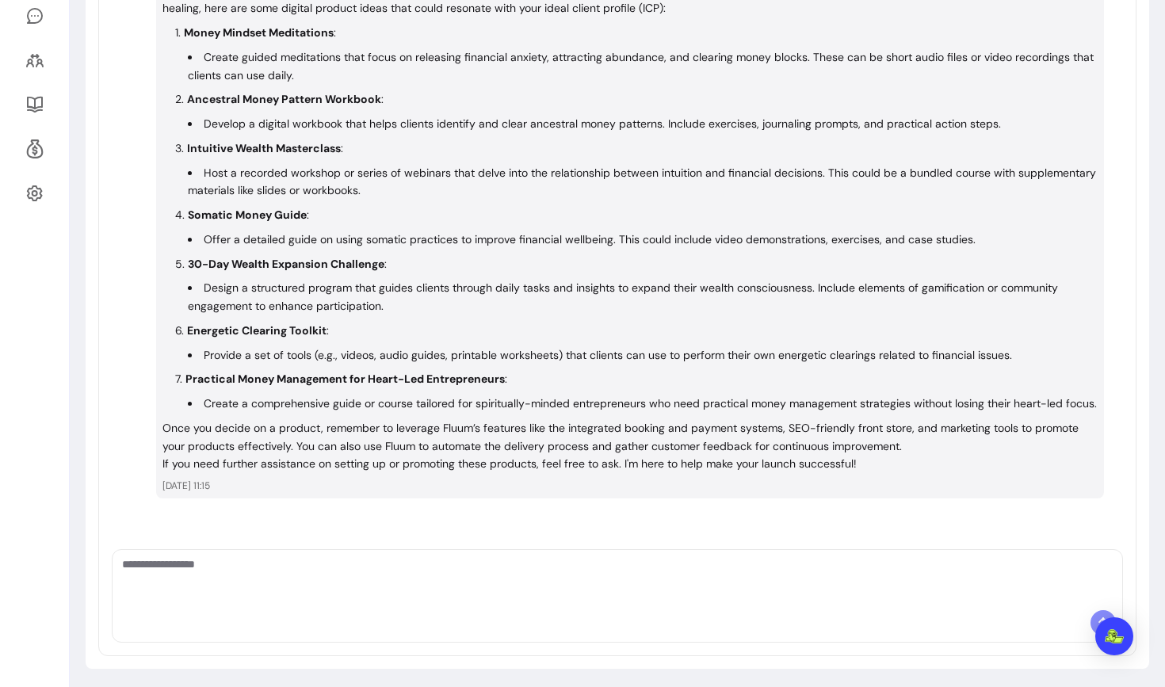
scroll to position [410, 0]
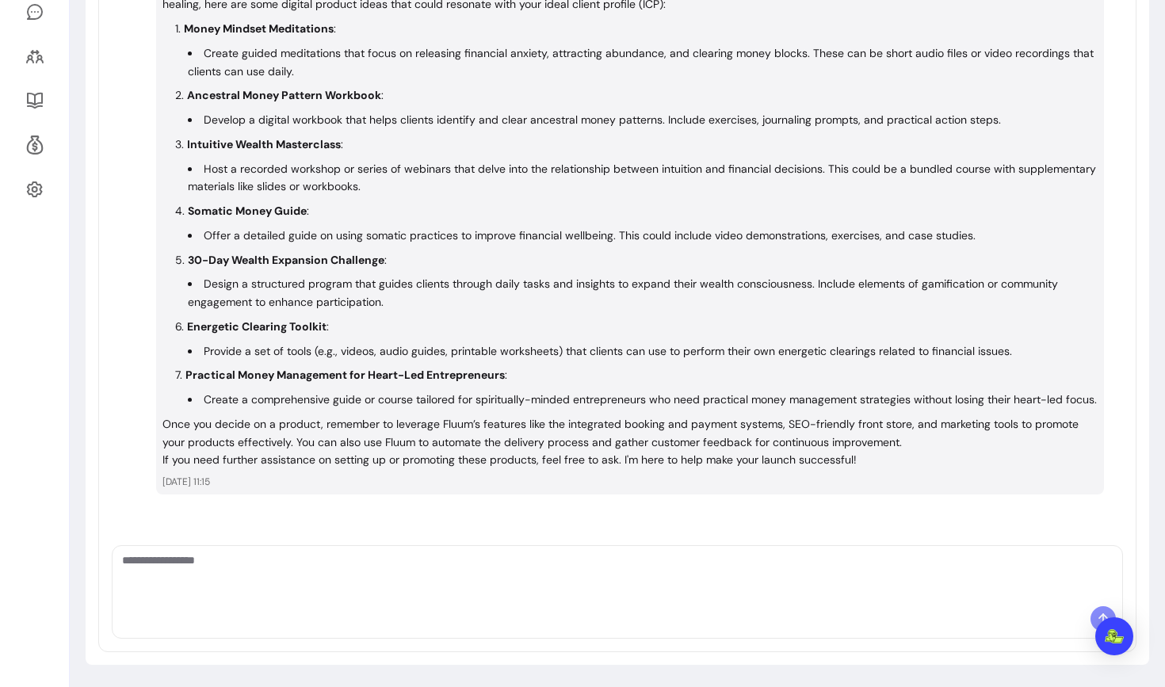
click at [226, 571] on textarea "Ask me anything..." at bounding box center [617, 576] width 990 height 48
click at [212, 573] on textarea "Ask me anything..." at bounding box center [617, 576] width 990 height 48
click at [451, 557] on textarea "**********" at bounding box center [617, 576] width 990 height 48
type textarea "**********"
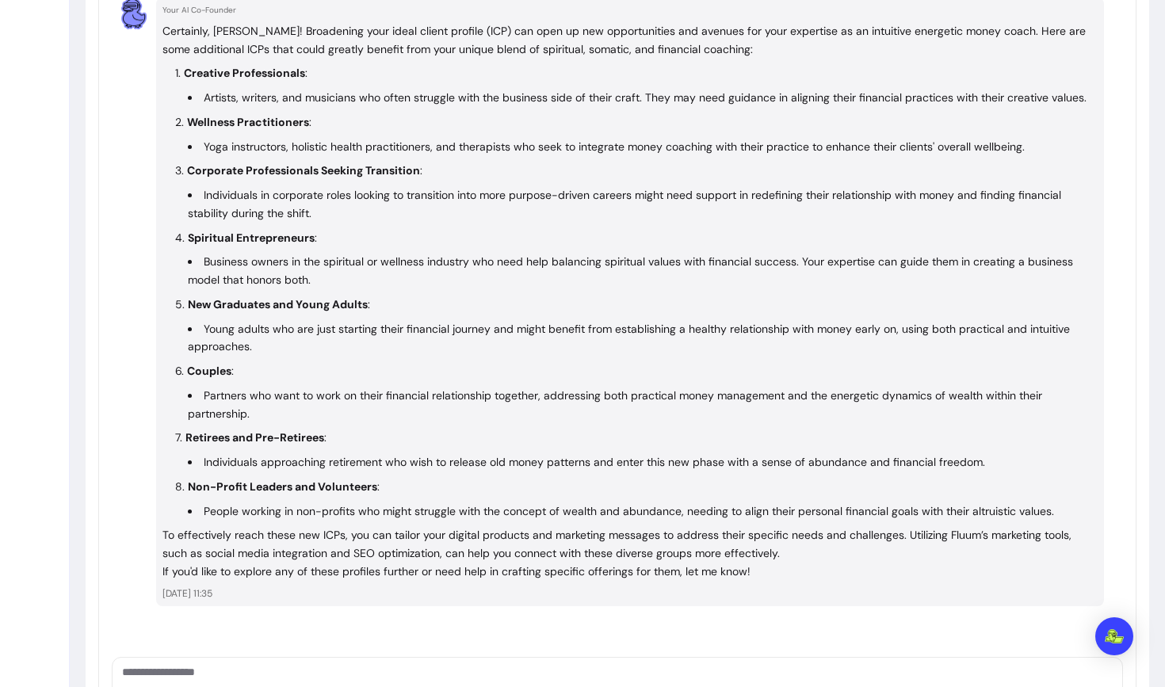
scroll to position [1062, 0]
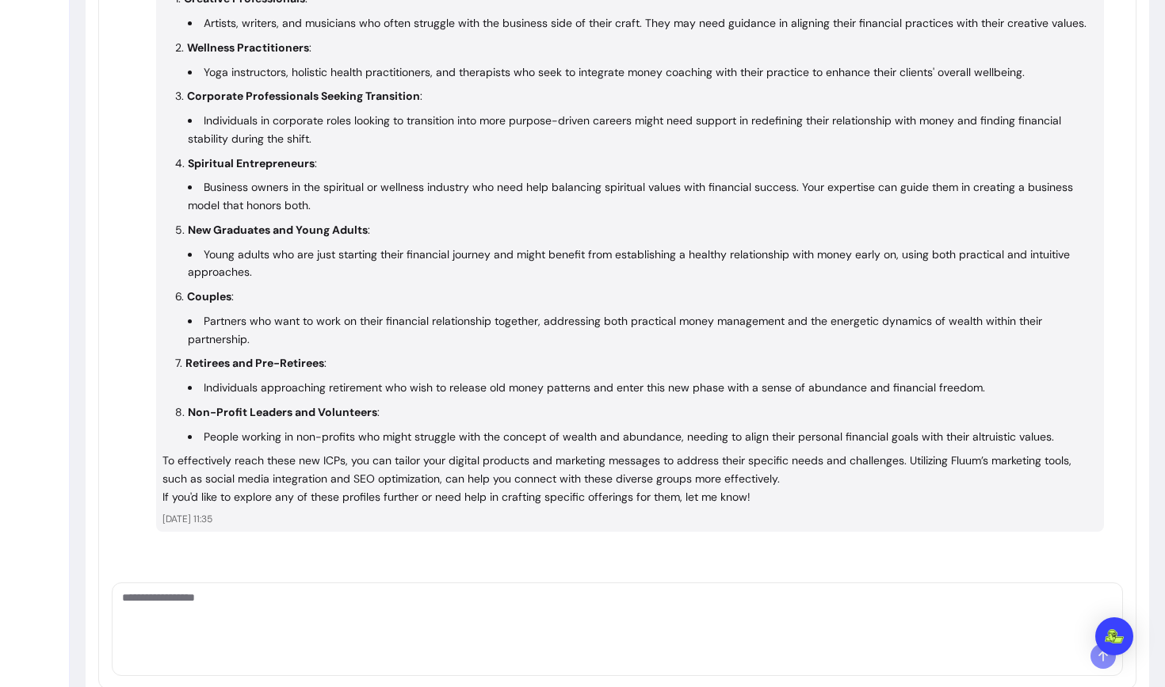
click at [254, 641] on div at bounding box center [618, 613] width 1010 height 60
type textarea "**********"
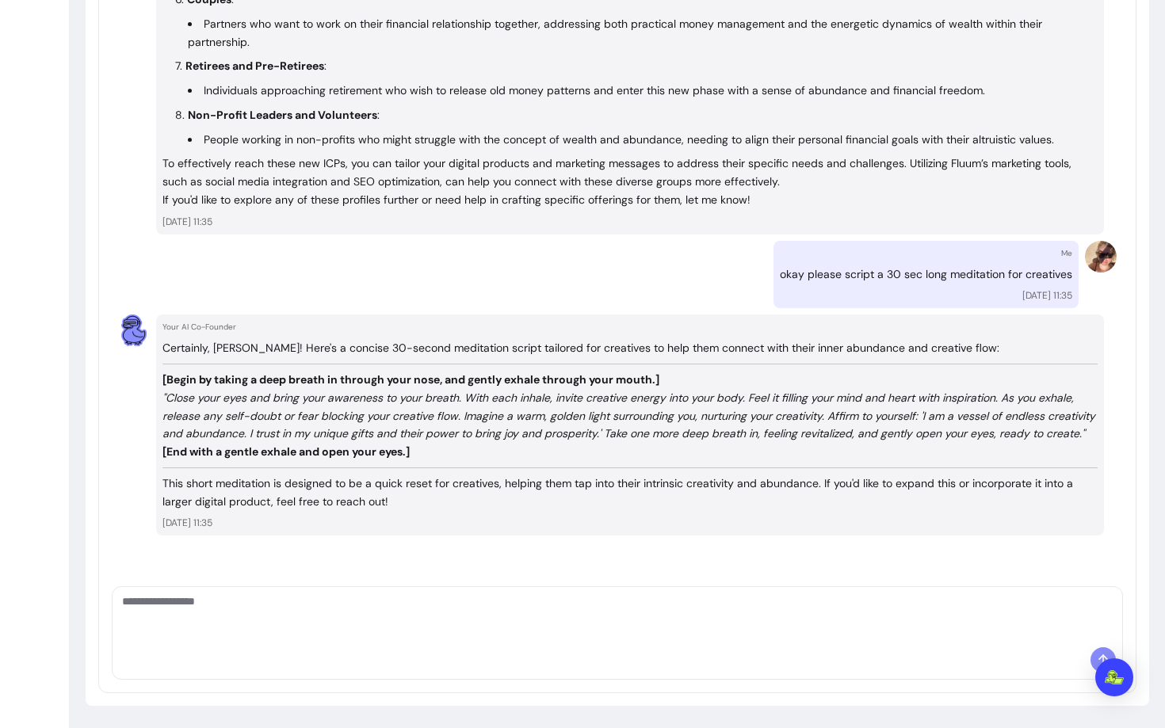
scroll to position [1359, 0]
